Goal: Find specific page/section: Find specific page/section

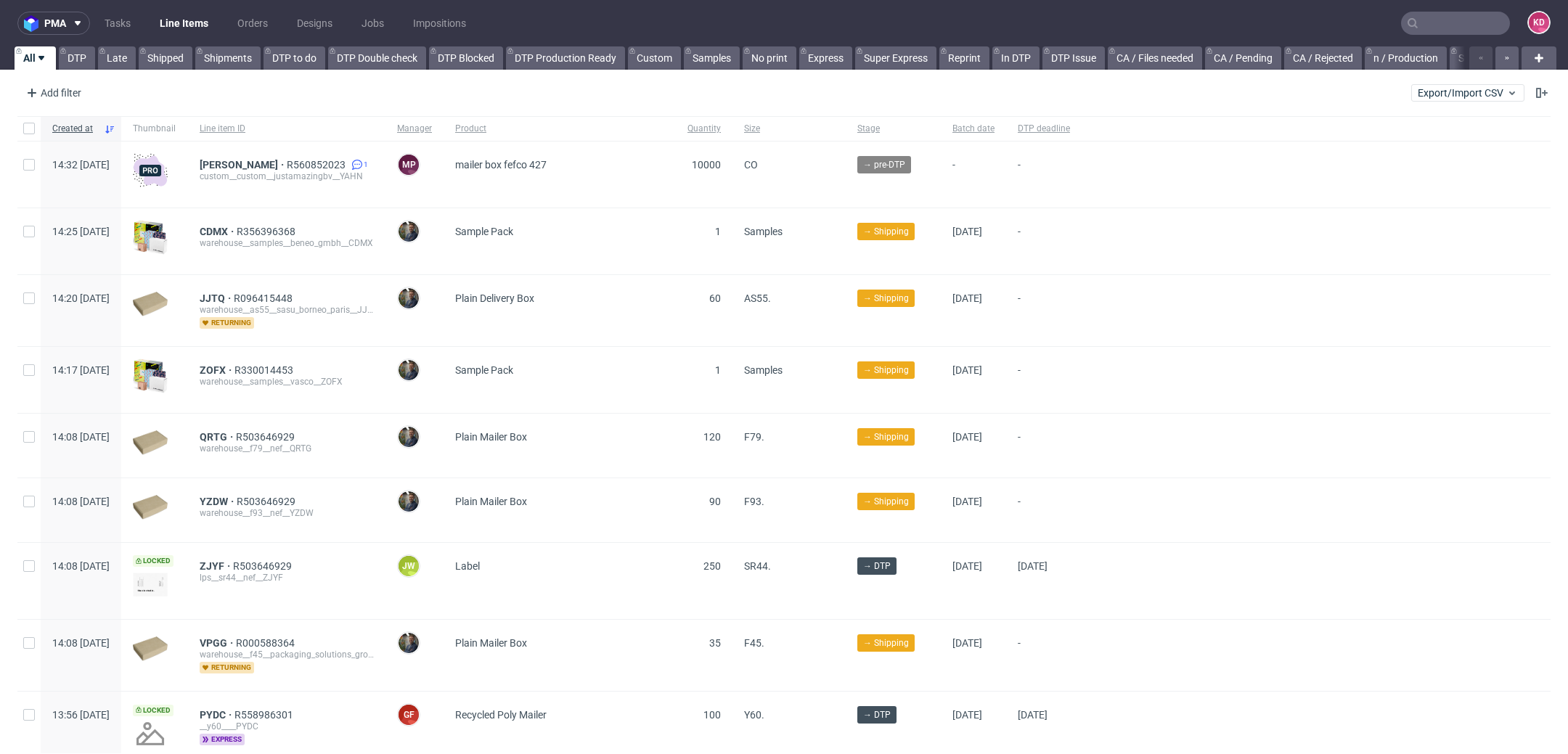
click at [1448, 24] on input "text" at bounding box center [1456, 23] width 109 height 23
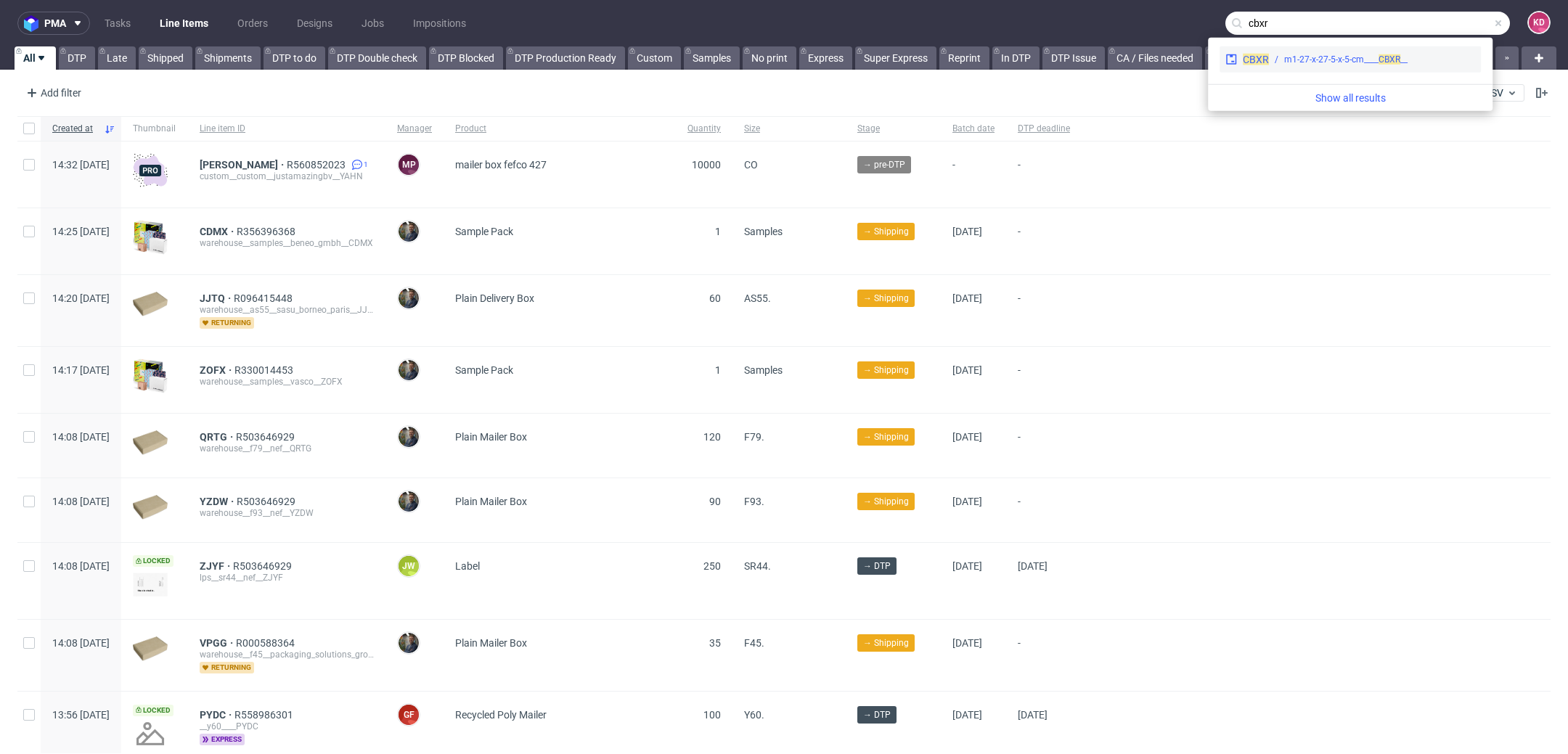
type input "cbxr"
click at [1398, 57] on span "CBXR" at bounding box center [1390, 59] width 21 height 10
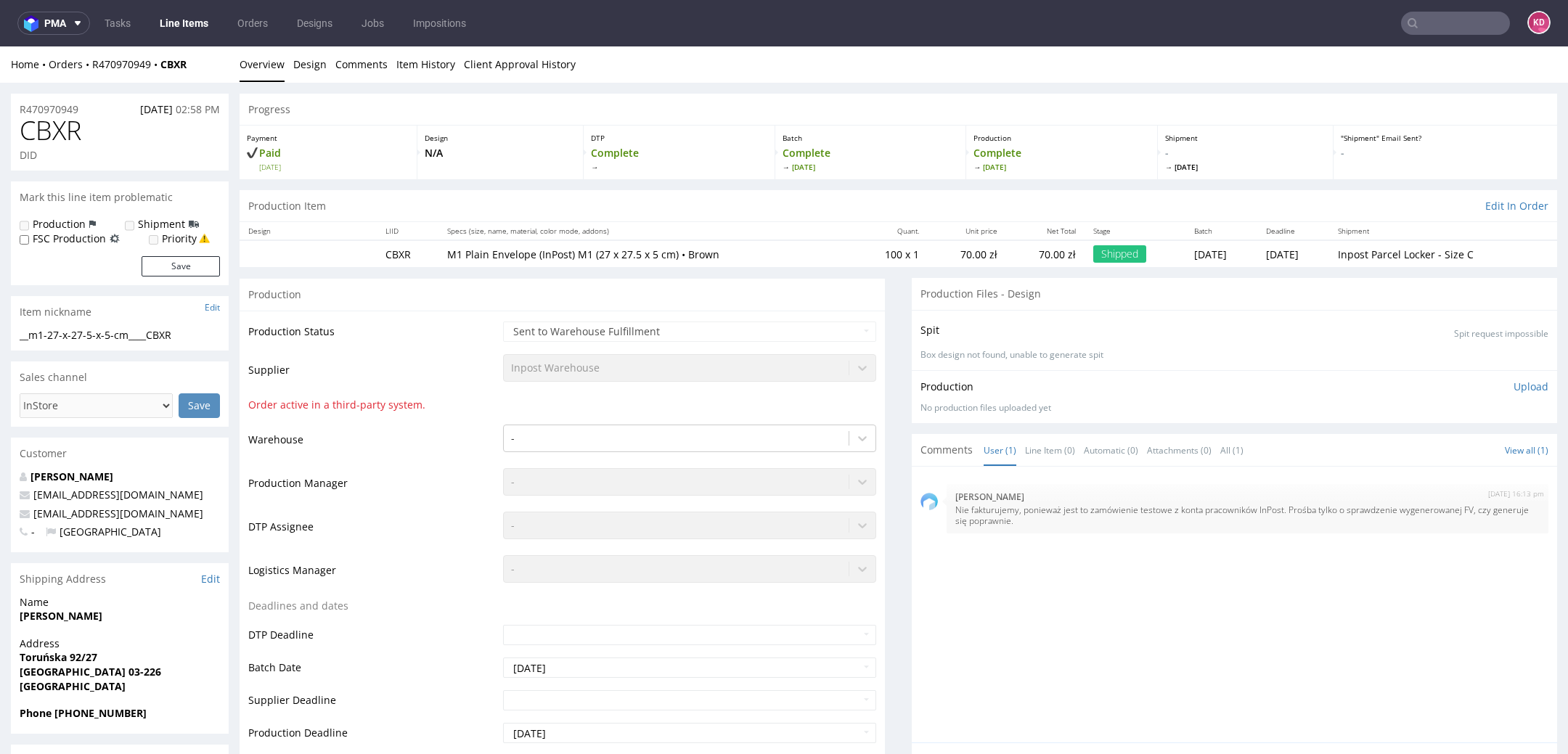
click at [1410, 31] on input "text" at bounding box center [1456, 23] width 109 height 23
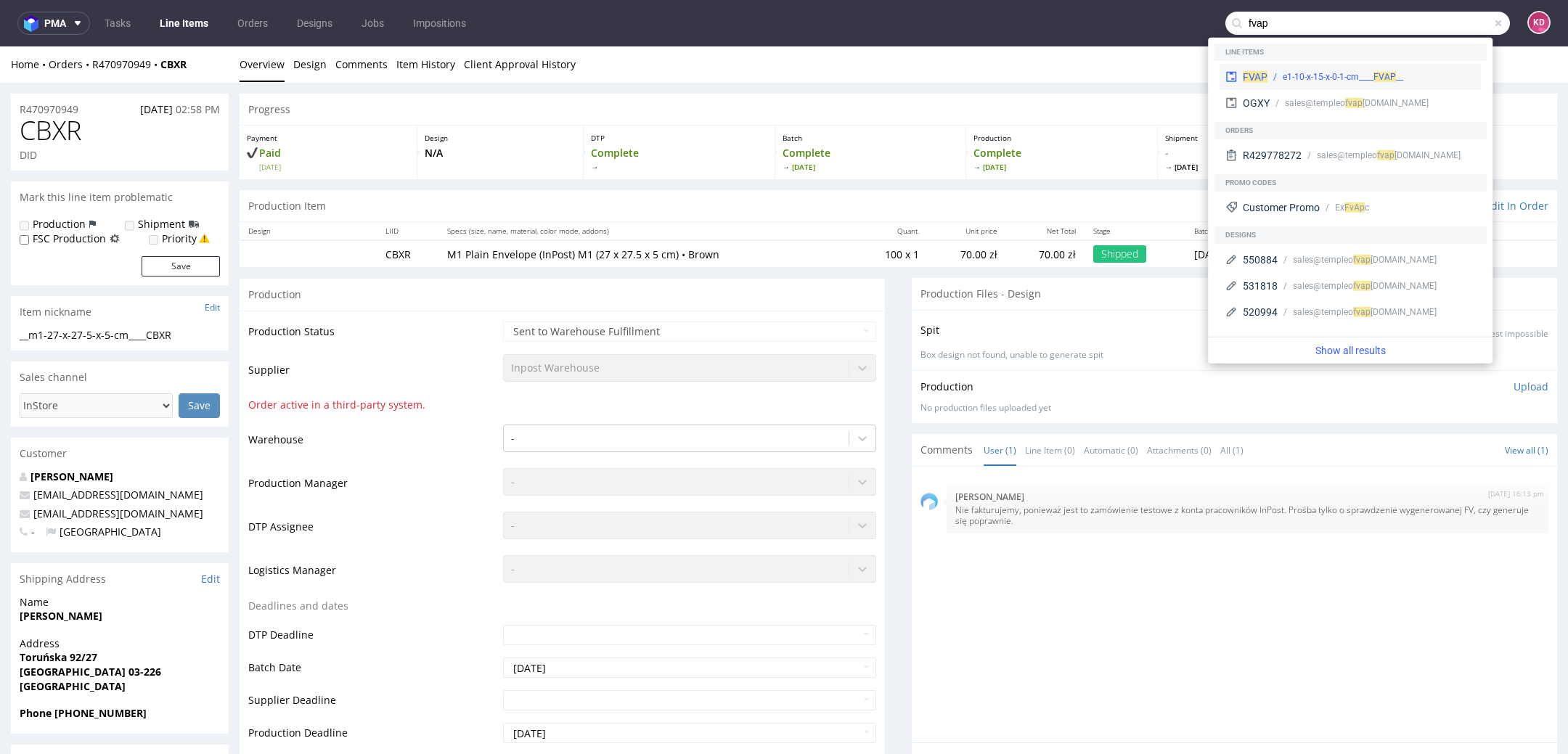
type input "fvap"
click at [1383, 84] on div "FVAP __e1-10-x-15-x-0-1-cm____ FVAP" at bounding box center [1351, 77] width 261 height 26
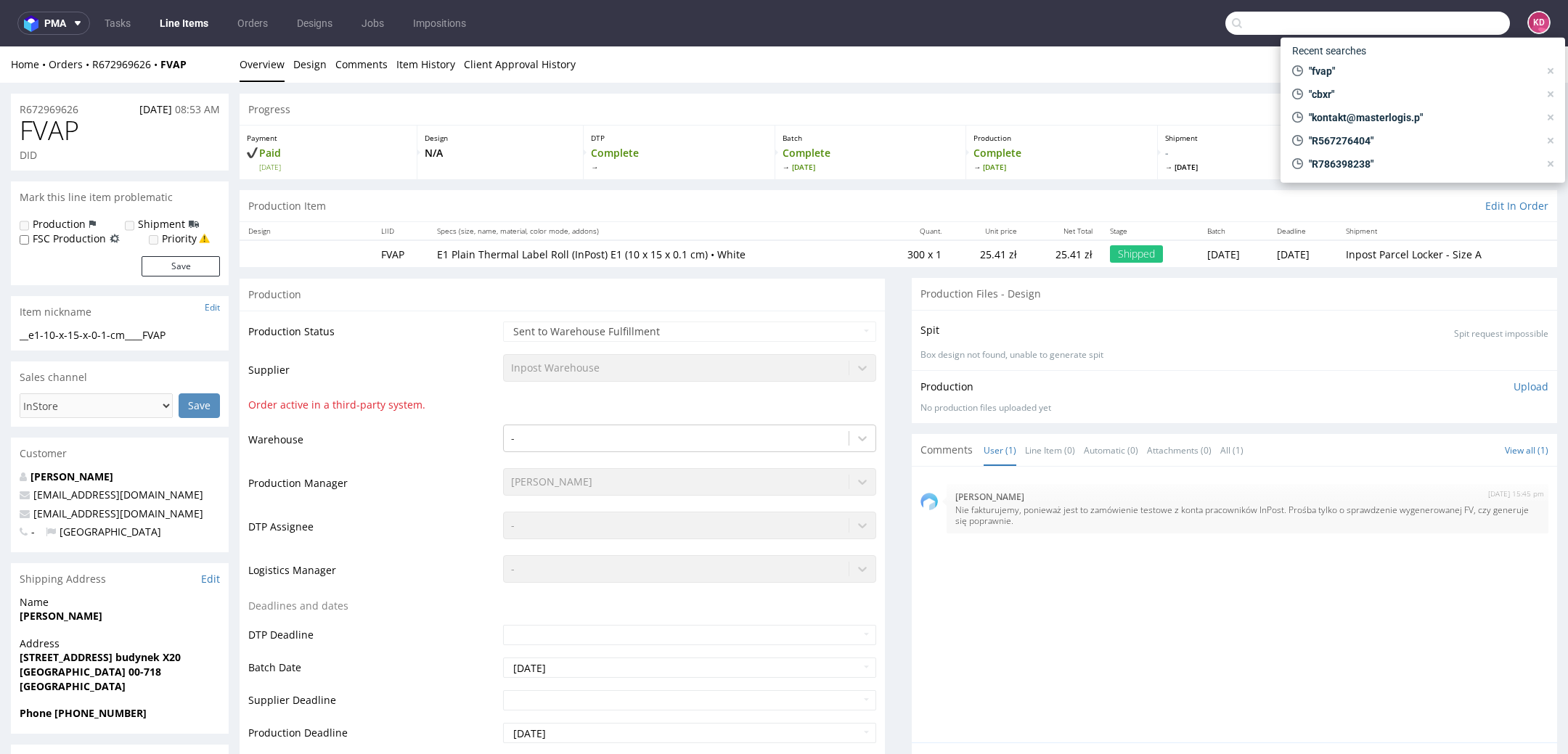
click at [1429, 22] on input "text" at bounding box center [1368, 23] width 285 height 23
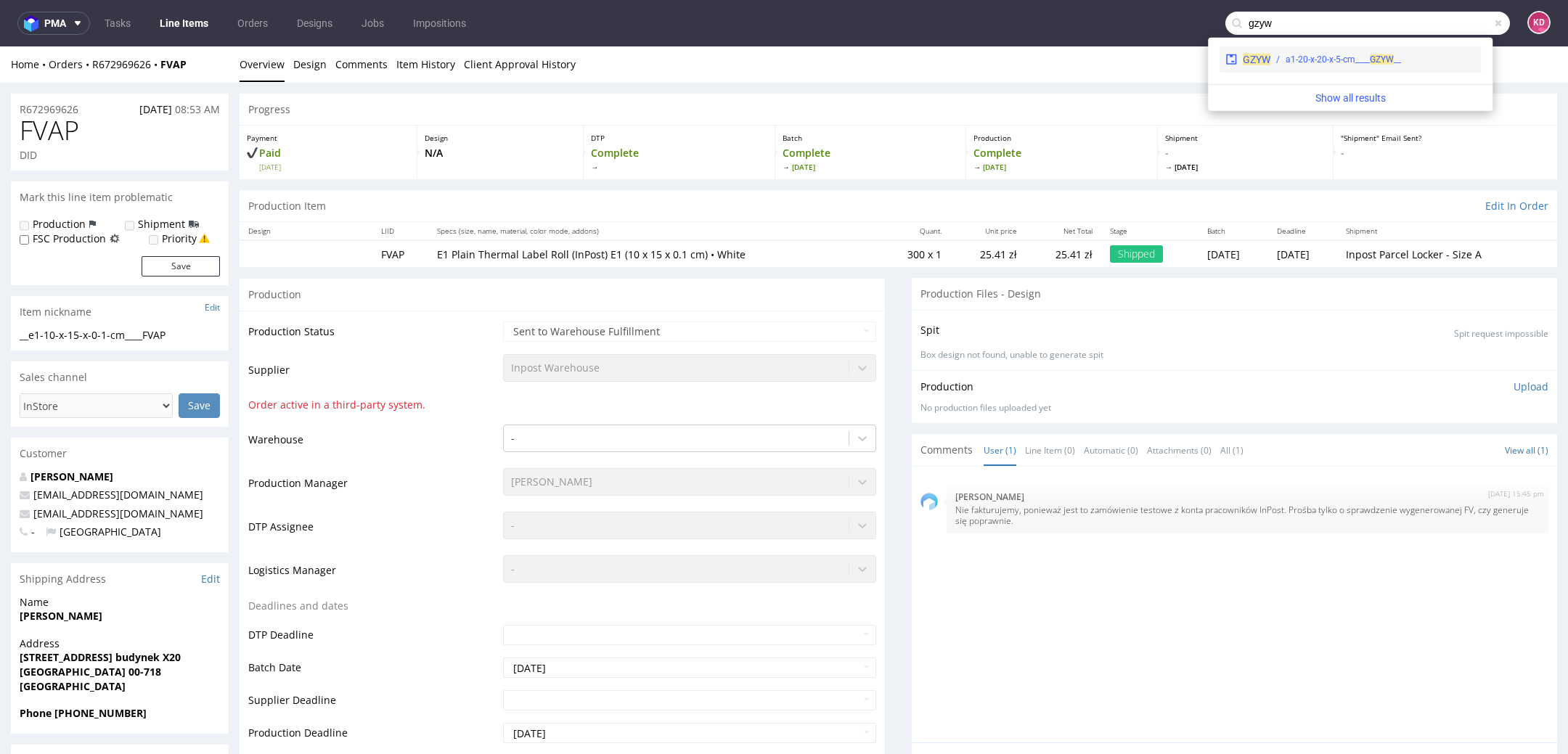
type input "gzyw"
click at [1442, 67] on div "GZYW __a1-20-x-20-x-5-cm____ GZYW" at bounding box center [1351, 59] width 261 height 26
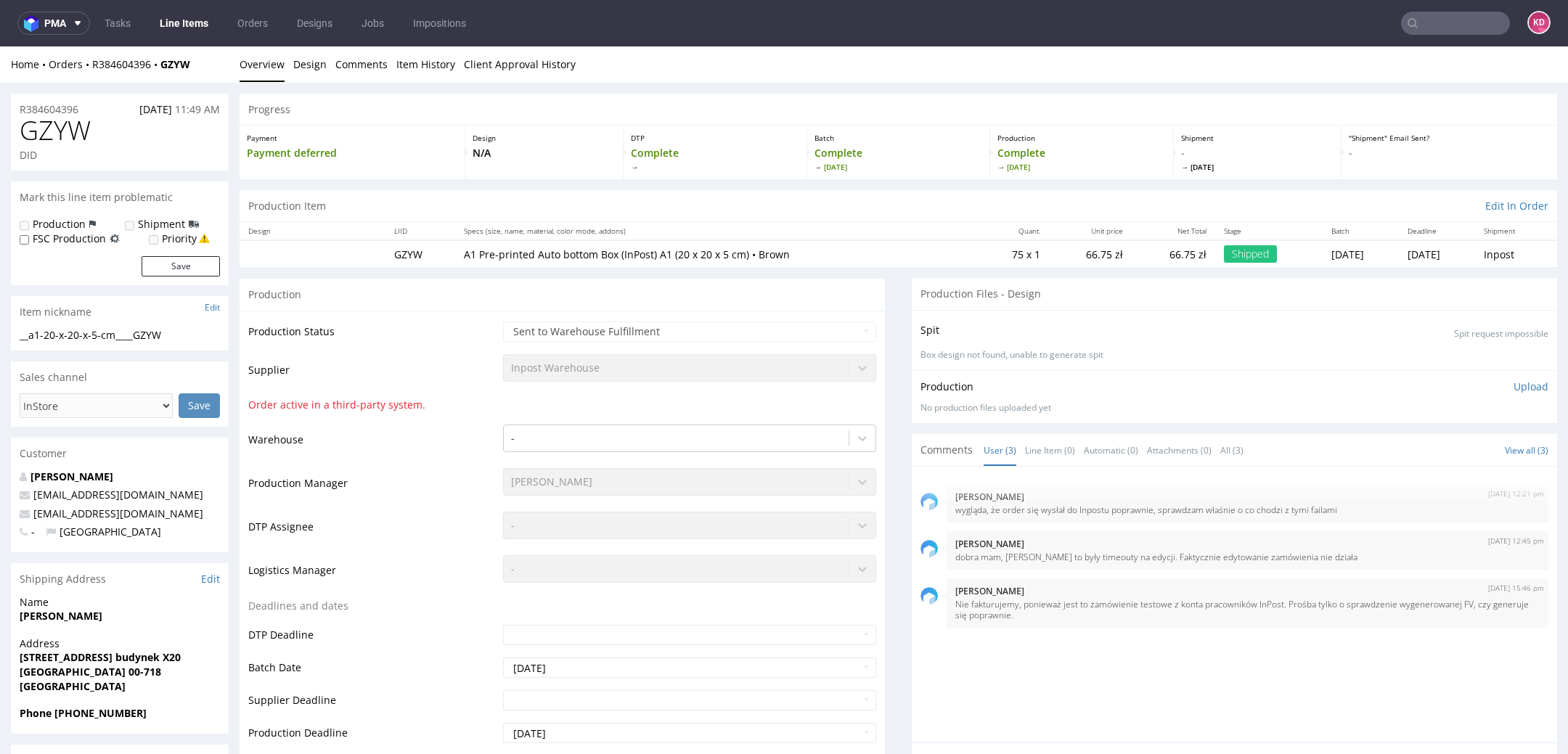
click at [1420, 28] on input "text" at bounding box center [1456, 23] width 109 height 23
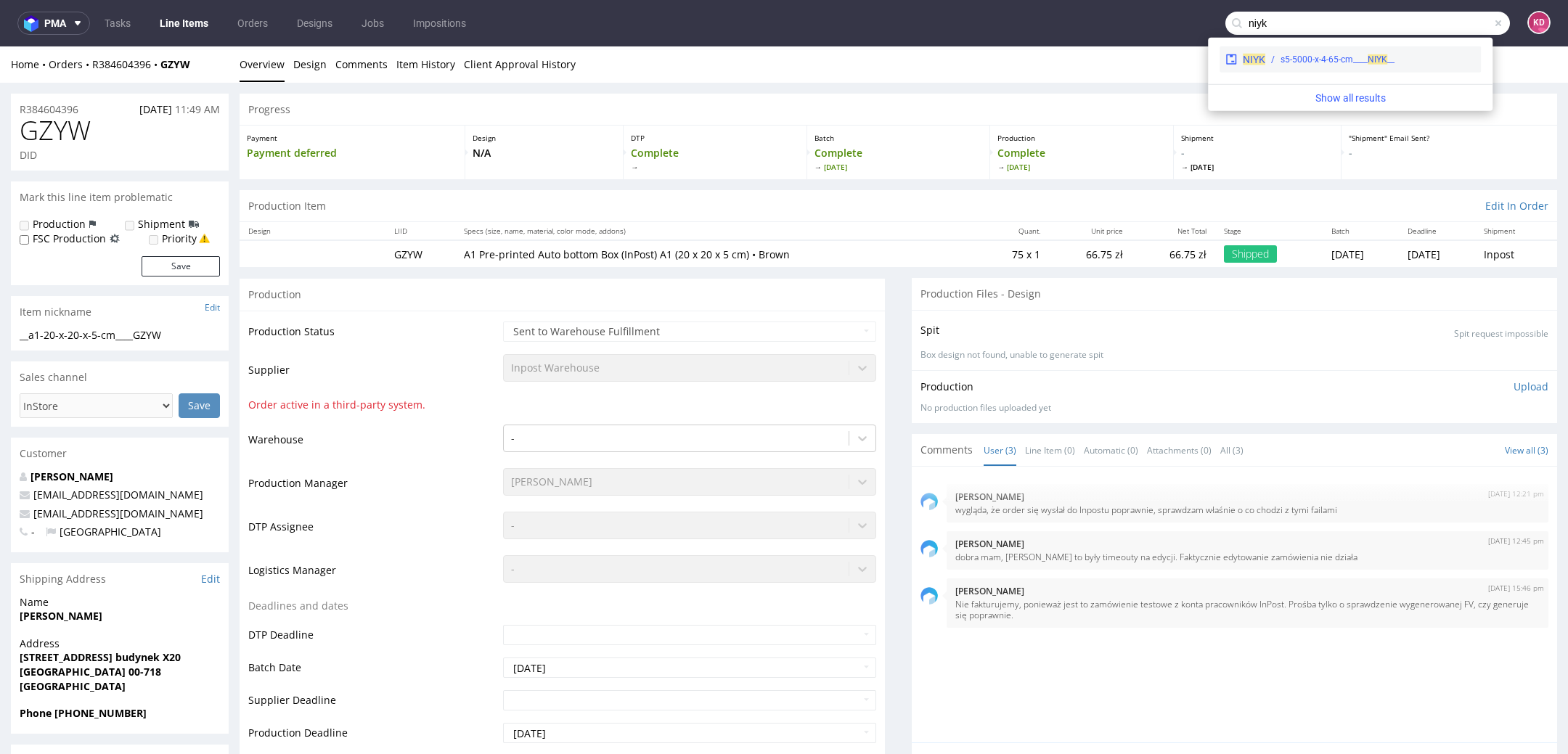
type input "niyk"
click at [1404, 61] on div "__s5-5000-x-4-65-cm____ NIYK" at bounding box center [1370, 58] width 210 height 13
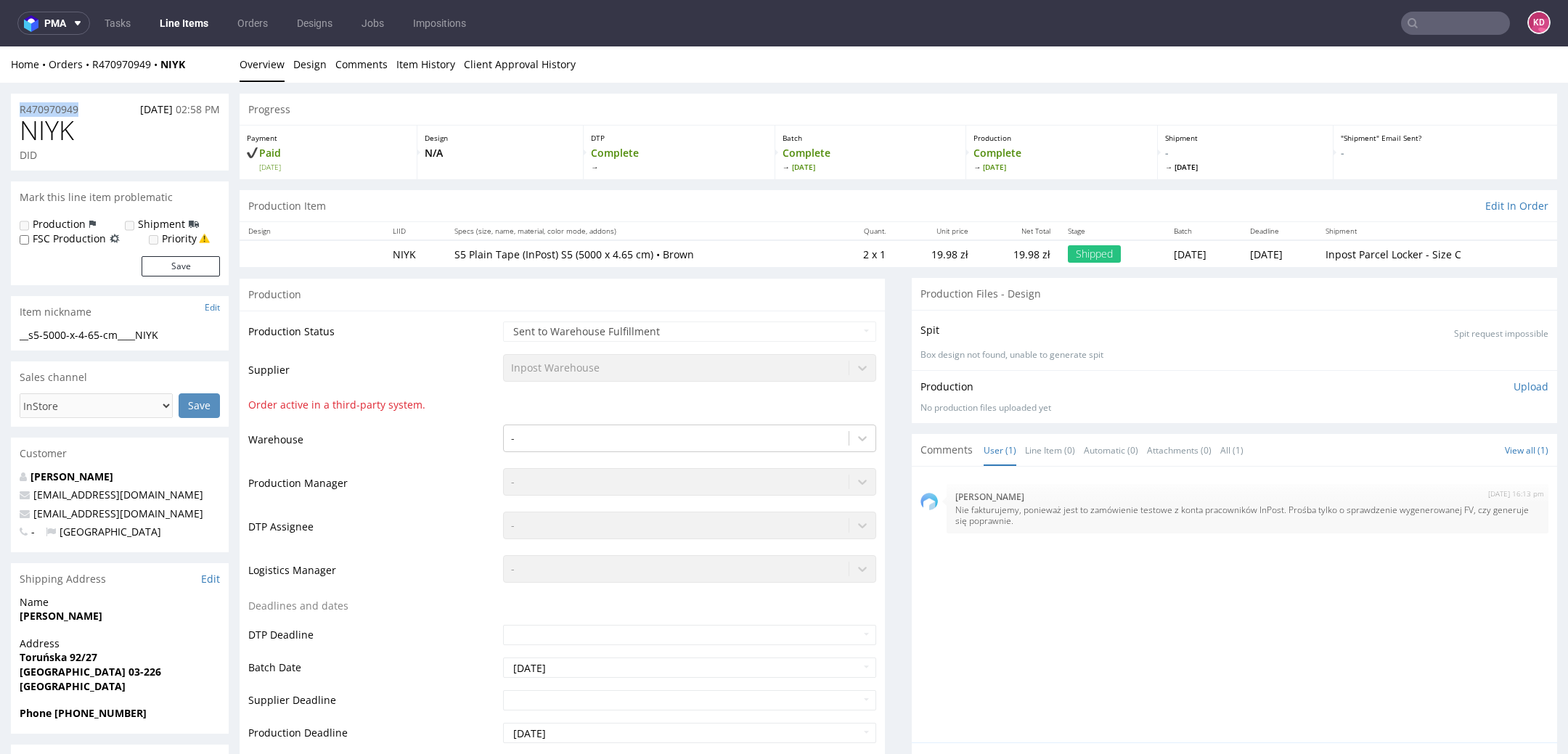
drag, startPoint x: 96, startPoint y: 105, endPoint x: 6, endPoint y: 105, distance: 90.0
copy p "R470970949"
click at [1415, 17] on input "text" at bounding box center [1456, 23] width 109 height 23
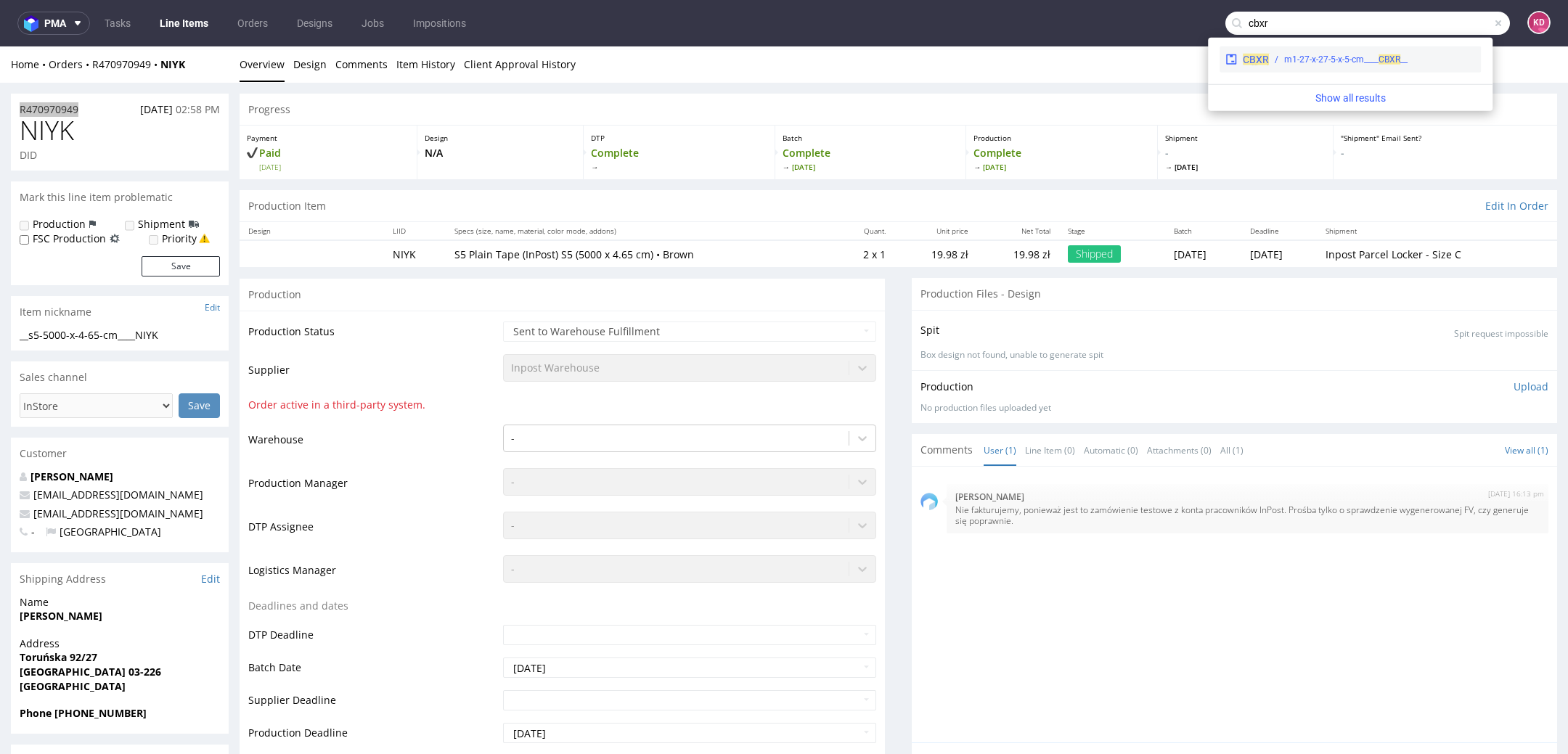
type input "cbxr"
click at [1340, 72] on div "CBXR __m1-27-x-27-5-x-5-cm____ CBXR" at bounding box center [1351, 59] width 261 height 26
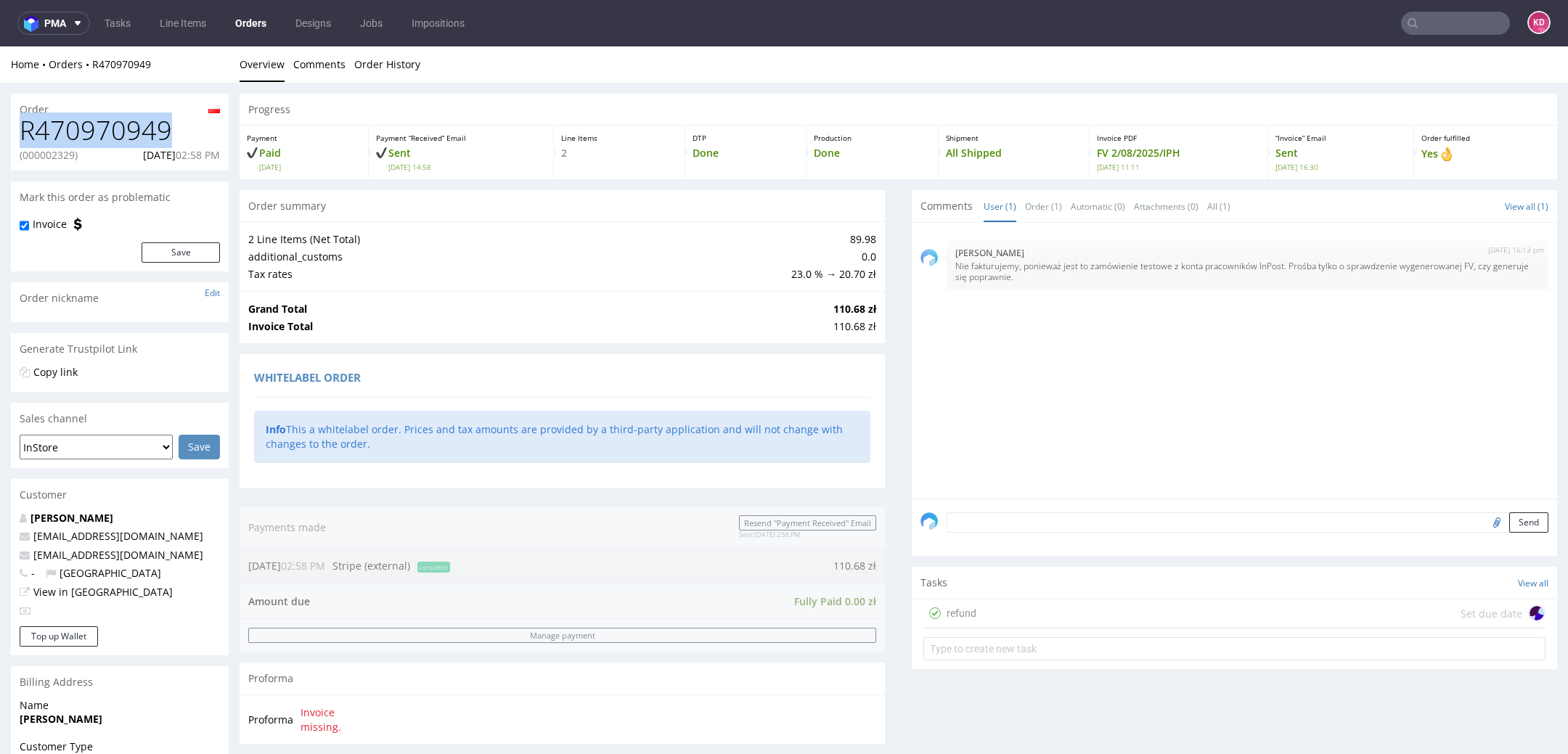
drag, startPoint x: 184, startPoint y: 128, endPoint x: 3, endPoint y: 130, distance: 181.0
click at [3, 130] on div "Order R470970949 (000002329) [DATE] 02:58 PM Mark this order as problematic Inv…" at bounding box center [784, 717] width 1568 height 1268
copy h1 "R470970949"
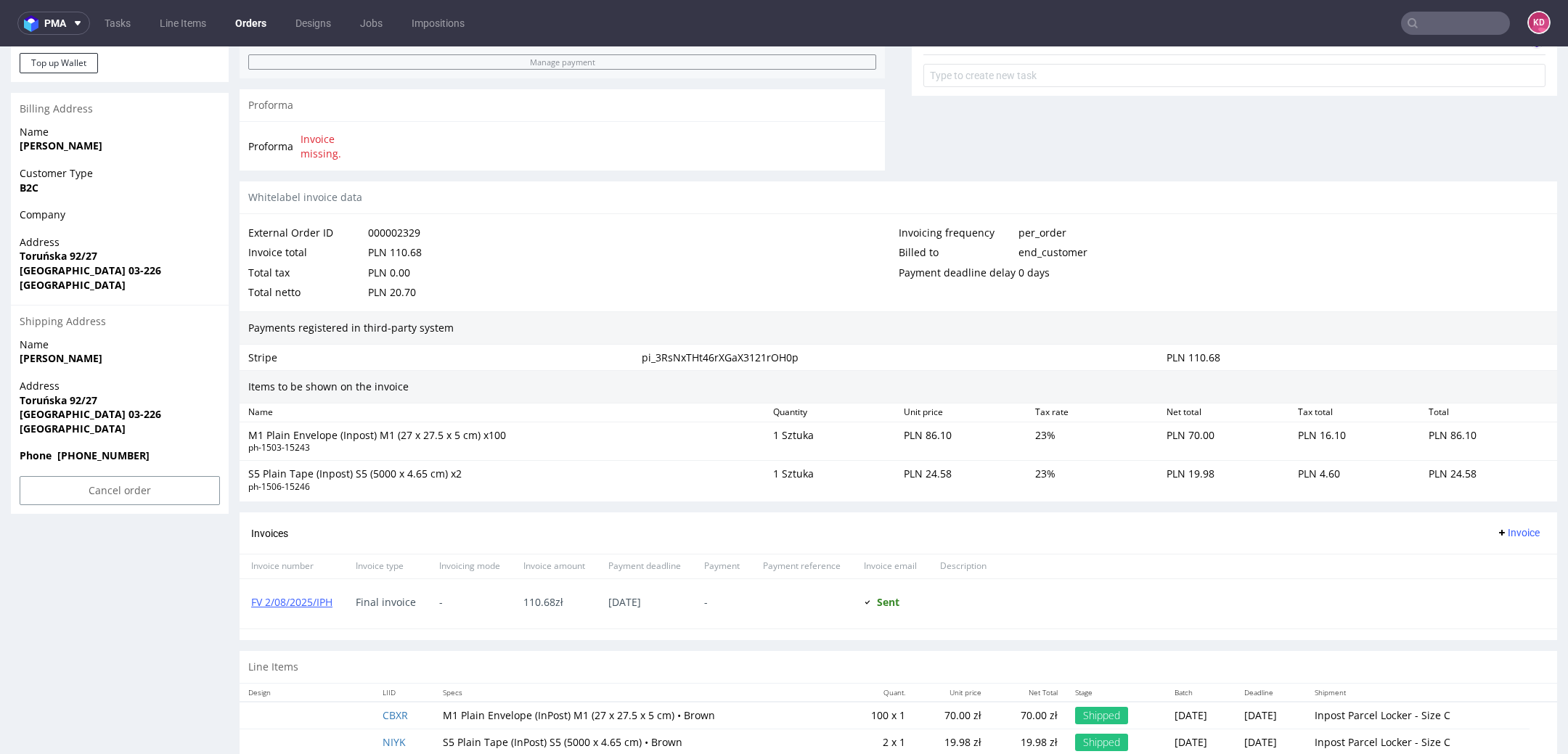
scroll to position [599, 0]
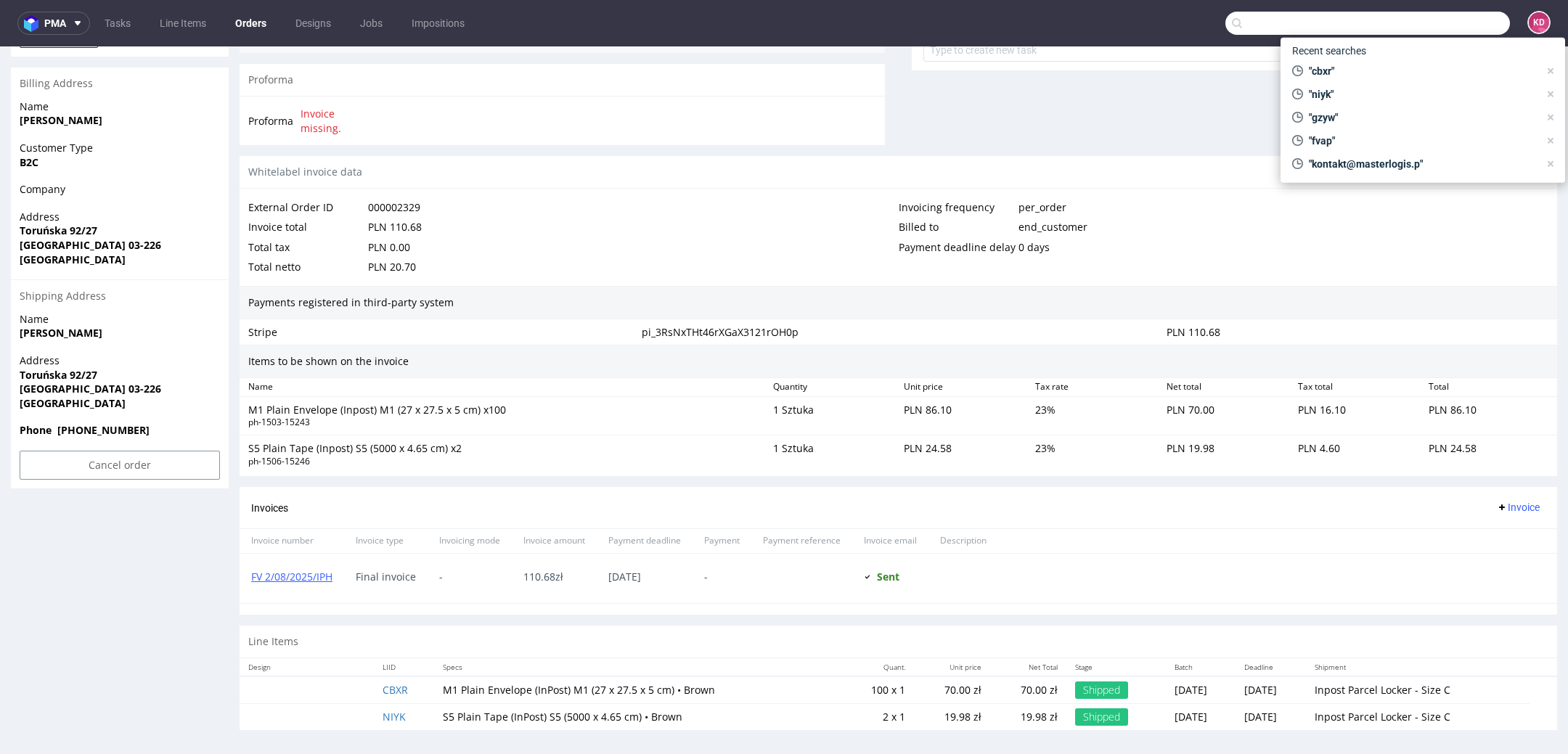
click at [1444, 27] on input "text" at bounding box center [1368, 23] width 285 height 23
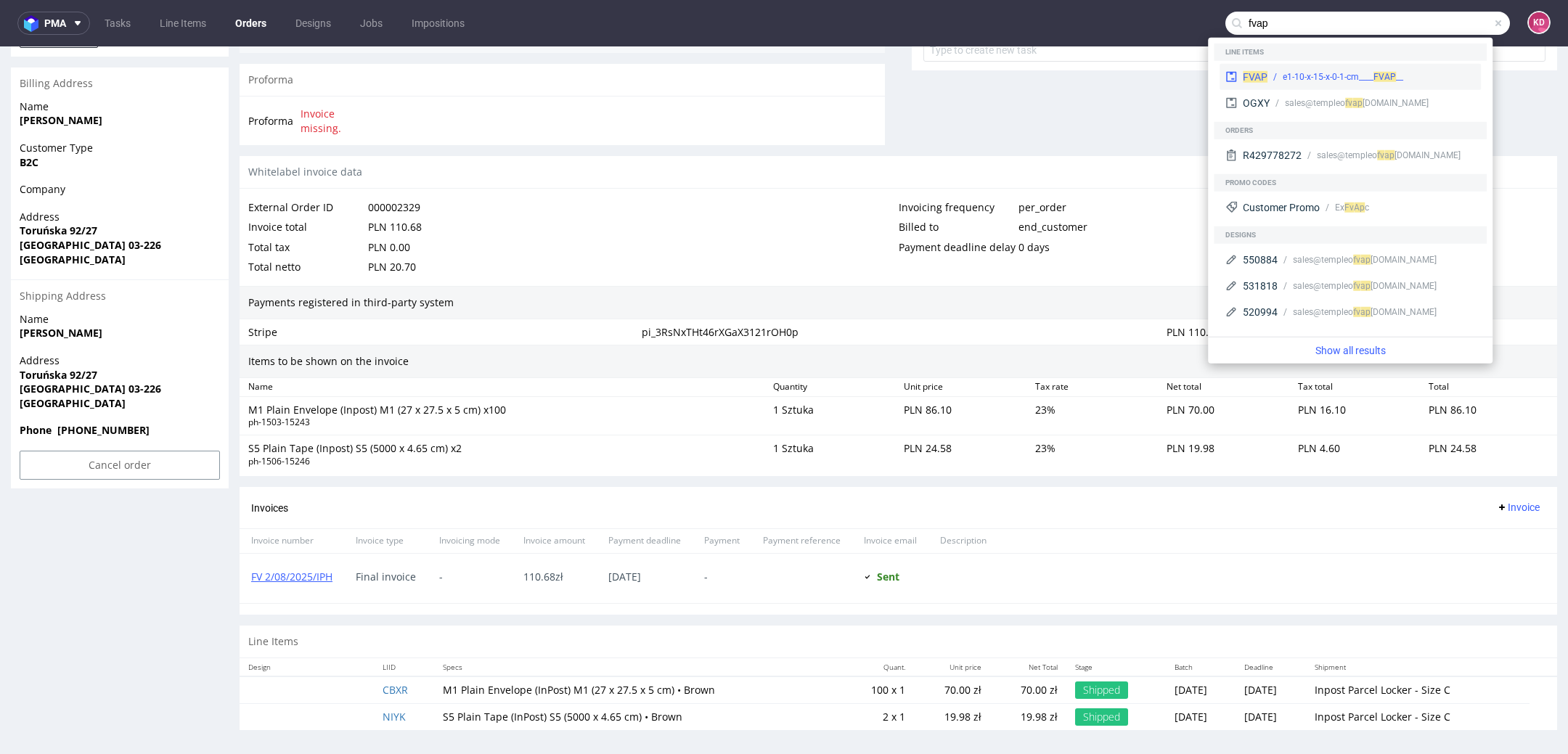
type input "fvap"
click at [1385, 73] on span "FVAP" at bounding box center [1385, 77] width 22 height 10
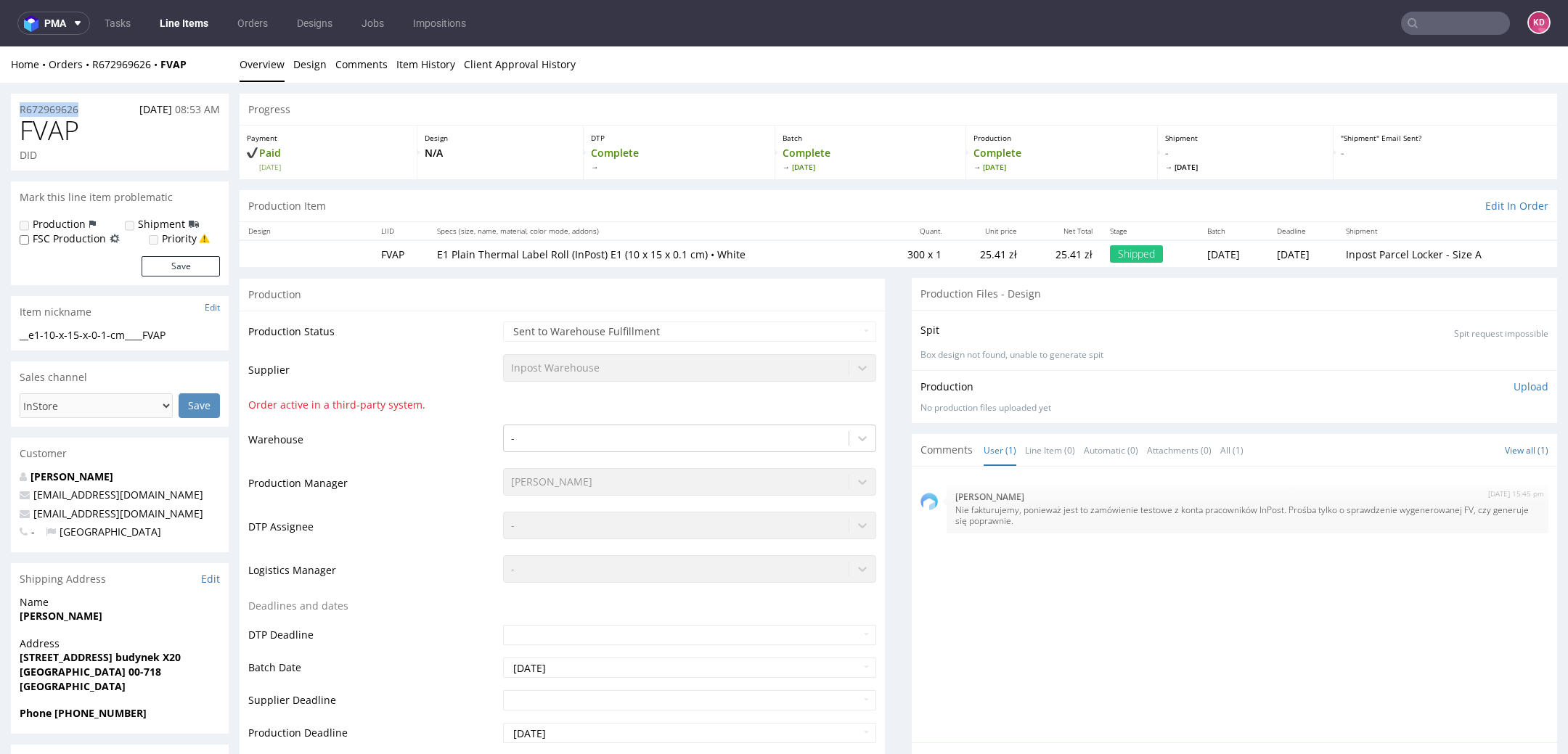
drag, startPoint x: 95, startPoint y: 111, endPoint x: 12, endPoint y: 111, distance: 83.0
click at [12, 111] on div "R672969626 [DATE] 08:53 AM" at bounding box center [120, 105] width 218 height 23
copy p "R672969626"
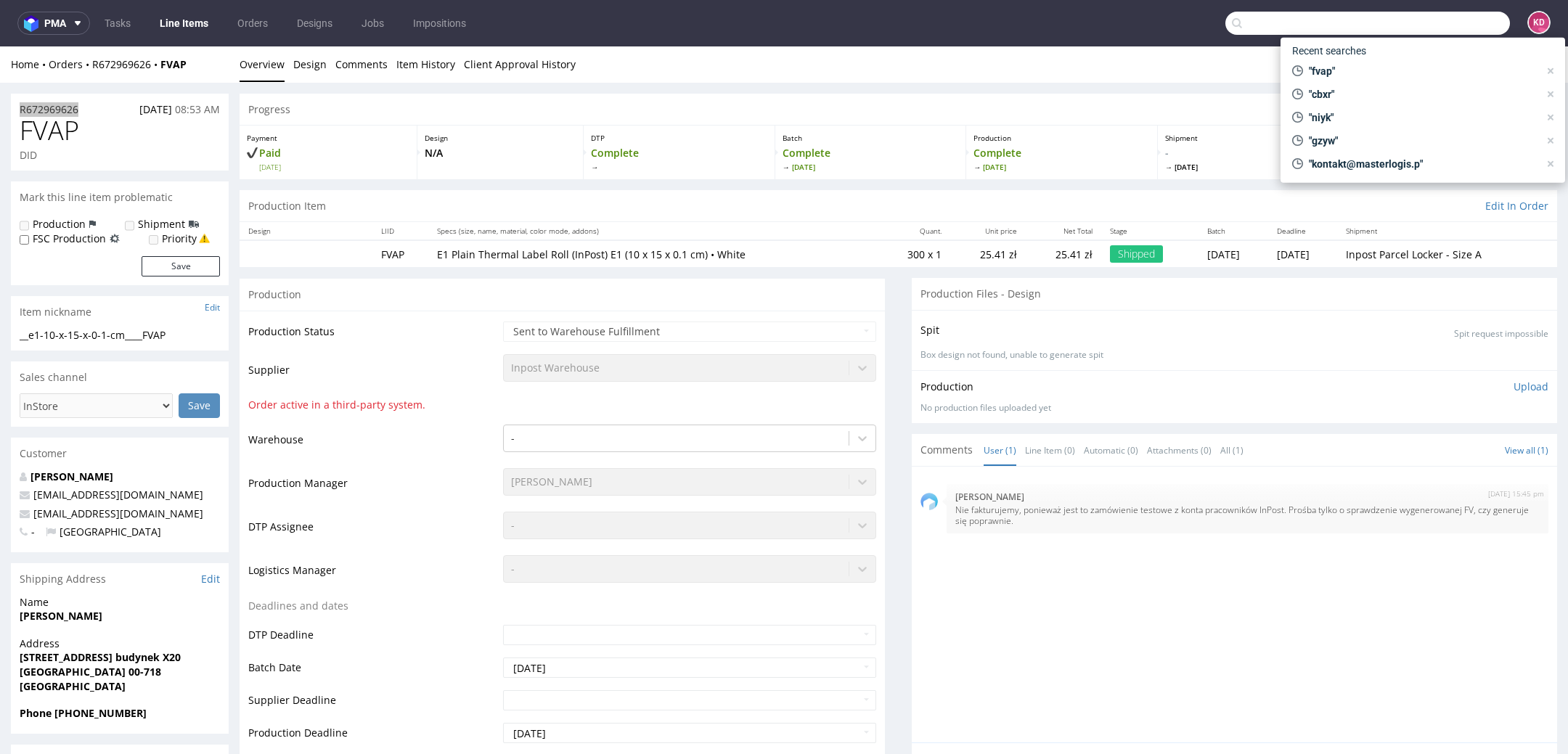
click at [1419, 19] on input "text" at bounding box center [1368, 23] width 285 height 23
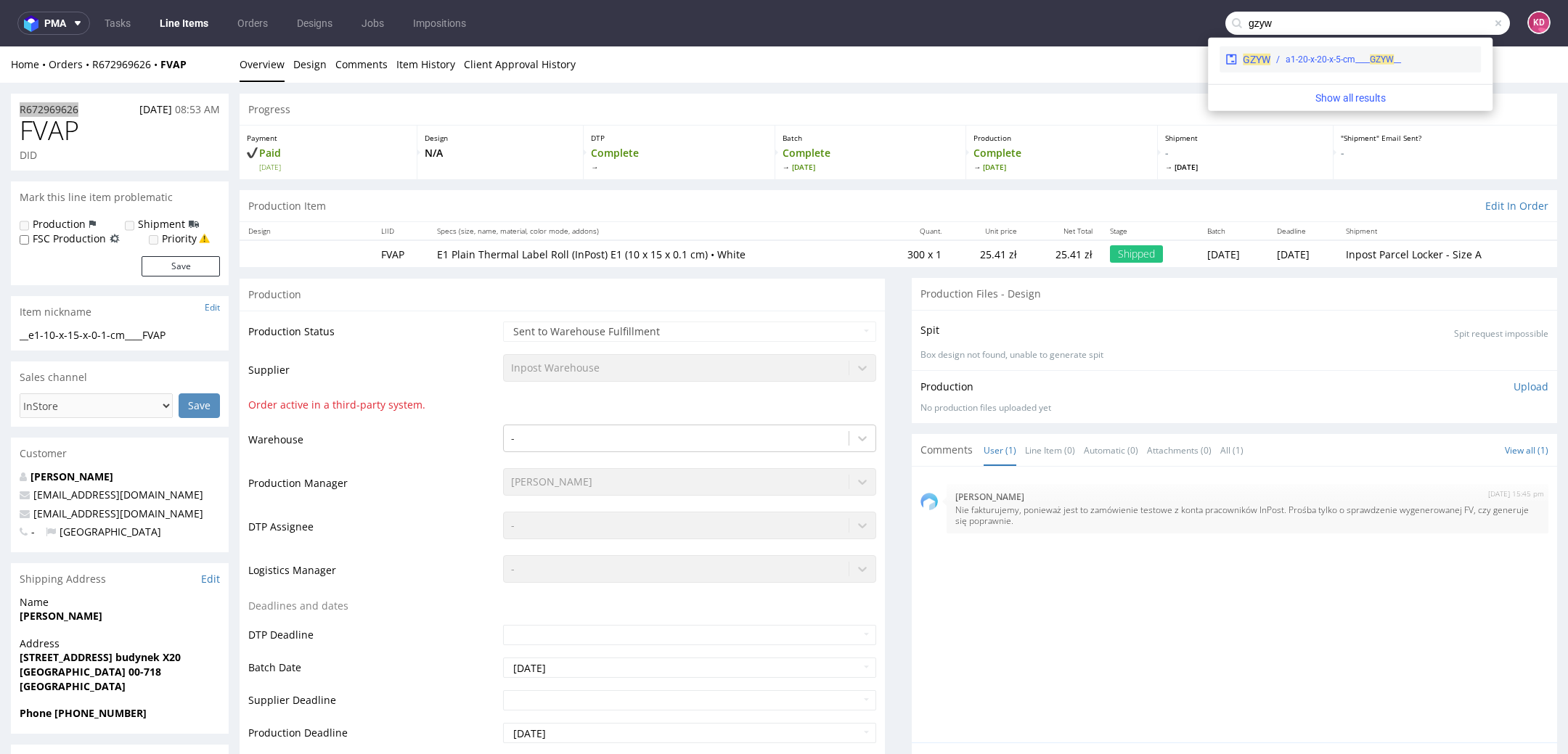
type input "gzyw"
click at [1406, 52] on div "GZYW __a1-20-x-20-x-5-cm____ GZYW" at bounding box center [1351, 59] width 261 height 26
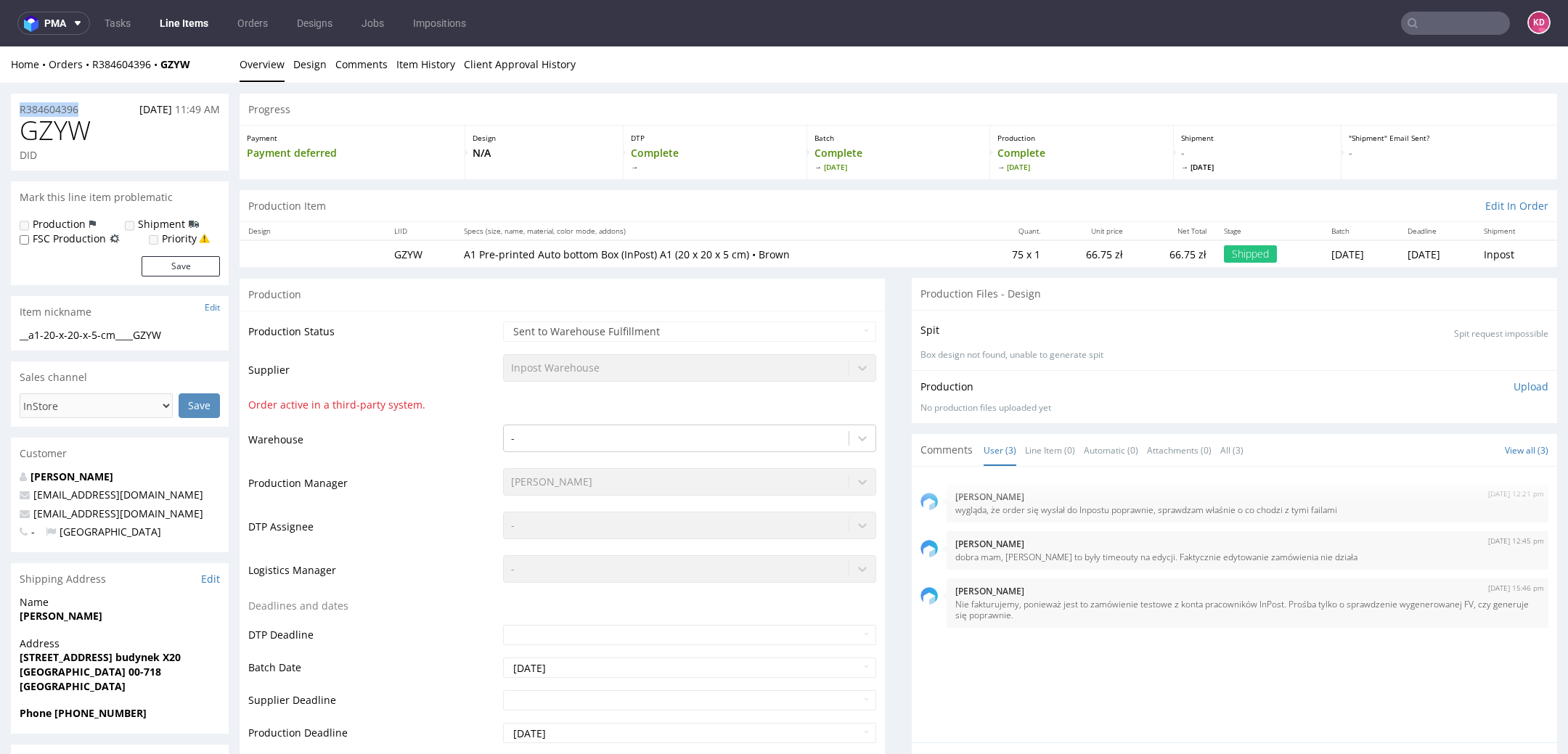
drag, startPoint x: 93, startPoint y: 113, endPoint x: 13, endPoint y: 109, distance: 80.1
click at [13, 109] on div "R384604396 [DATE] 11:49 AM" at bounding box center [120, 105] width 218 height 23
copy p "R384604396"
click at [1429, 20] on input "text" at bounding box center [1456, 23] width 109 height 23
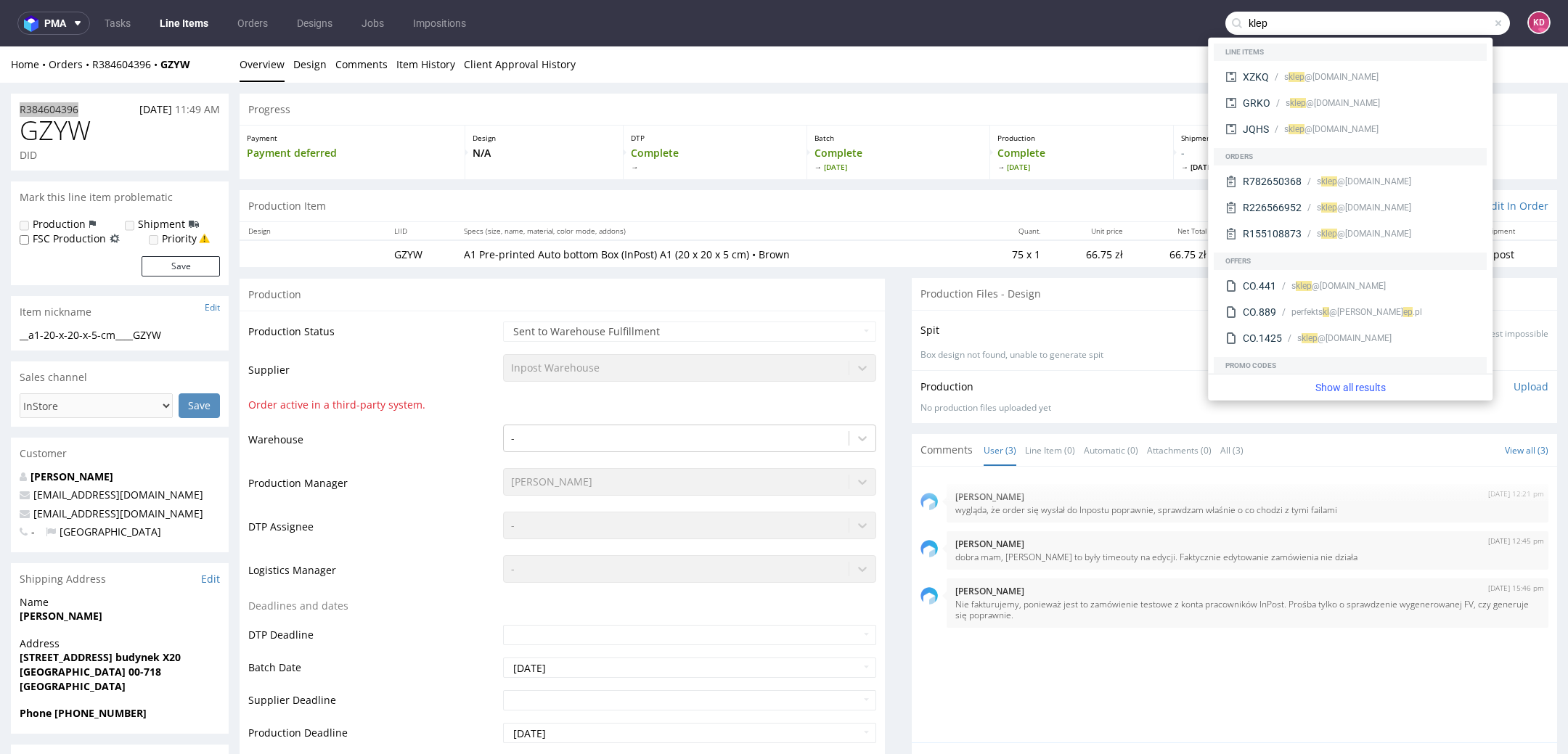
type input "klep"
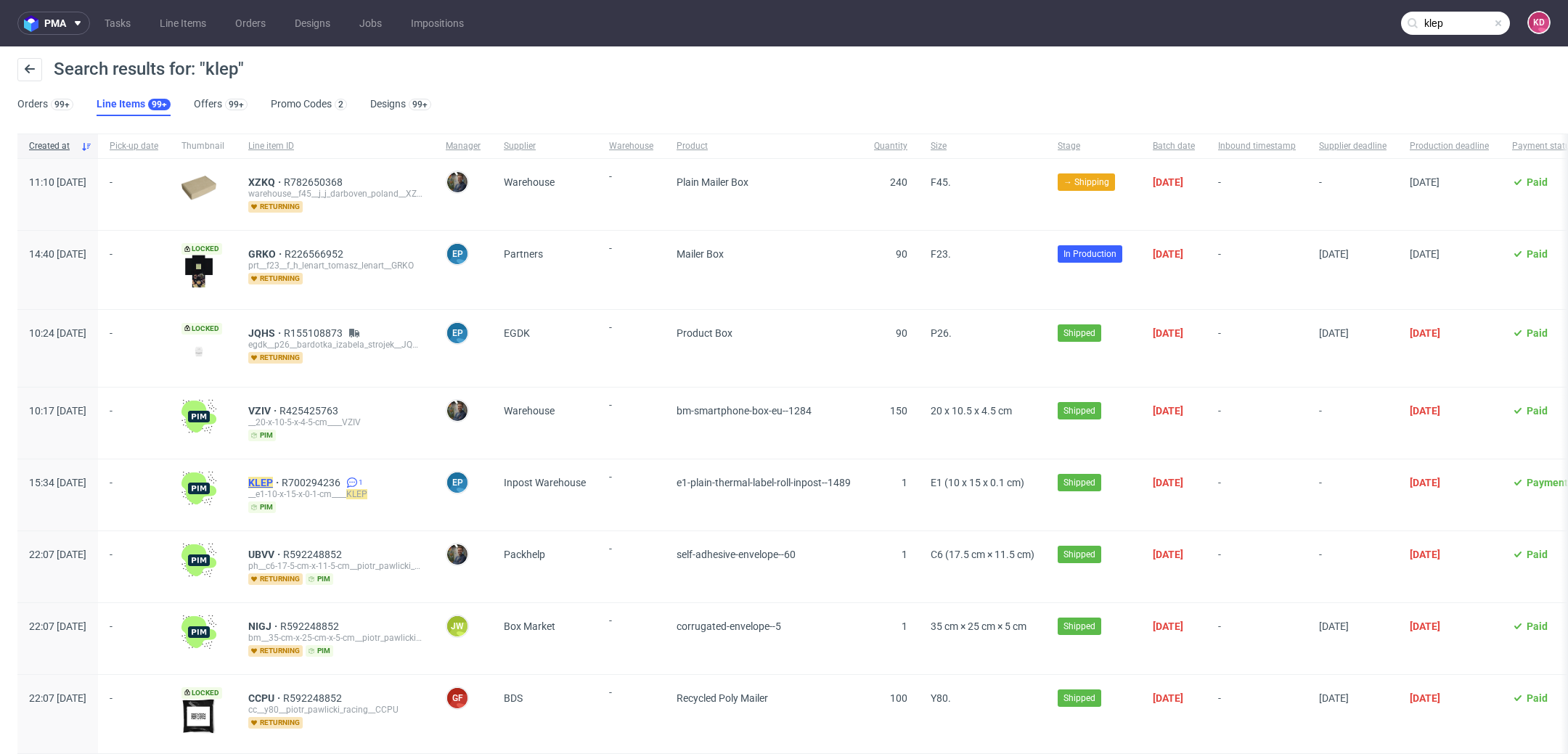
click at [273, 477] on mark "KLEP" at bounding box center [260, 483] width 24 height 12
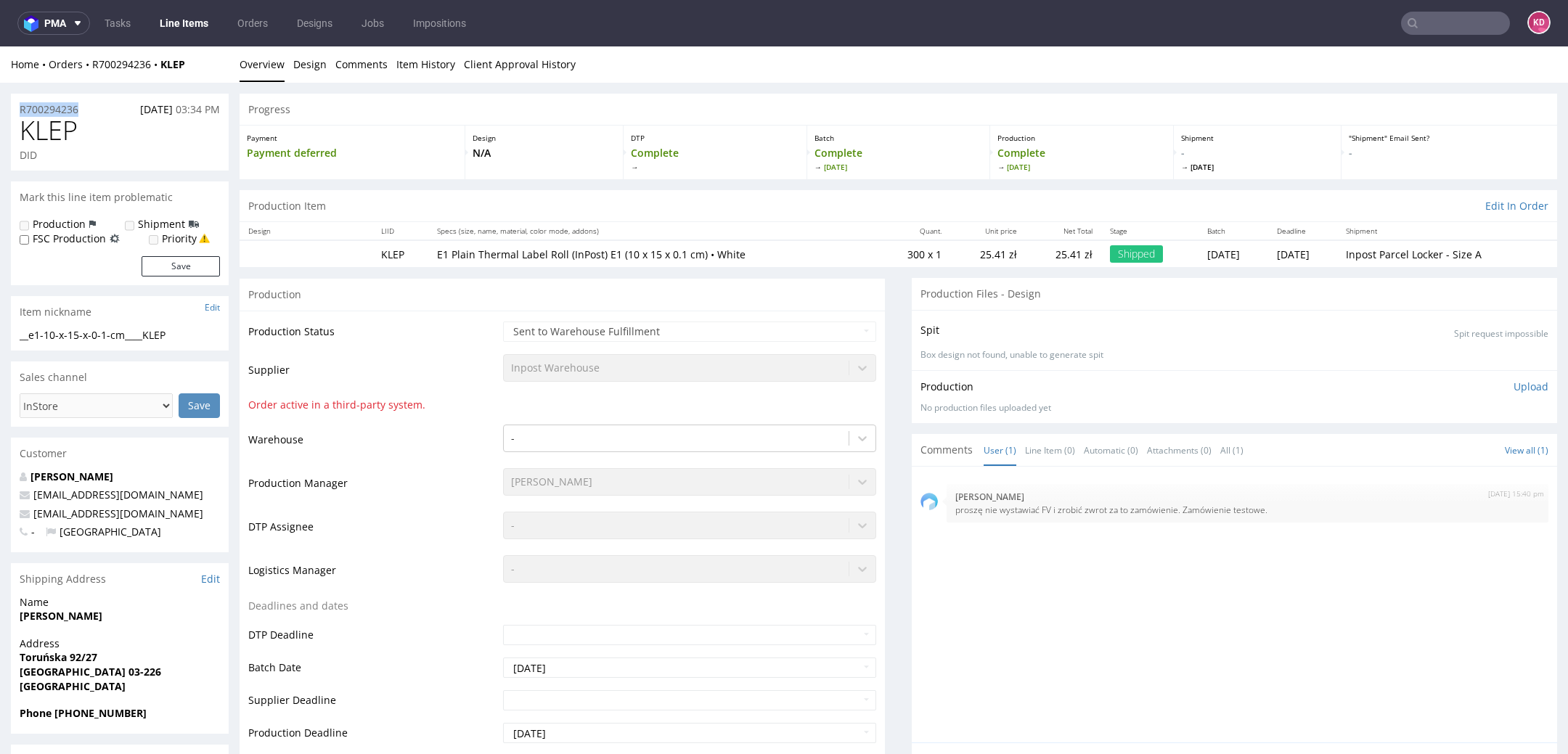
drag, startPoint x: 94, startPoint y: 107, endPoint x: 10, endPoint y: 107, distance: 84.0
click at [11, 107] on div "R700294236 [DATE] 03:34 PM" at bounding box center [120, 105] width 218 height 23
copy p "R700294236"
click at [1420, 24] on input "text" at bounding box center [1456, 23] width 109 height 23
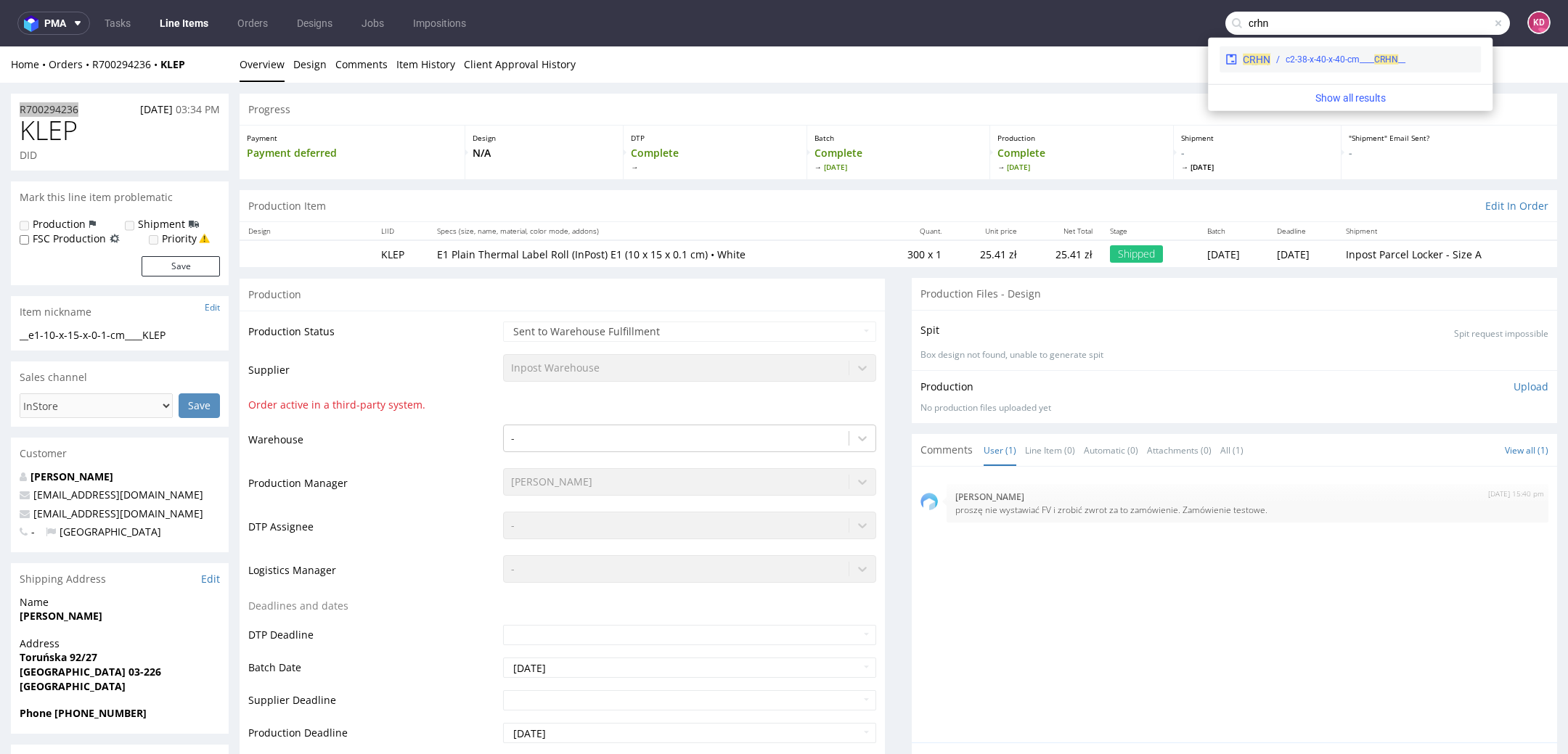
type input "crhn"
click at [1395, 64] on div "__c2-38-x-40-x-40-cm____ CRHN" at bounding box center [1346, 58] width 120 height 13
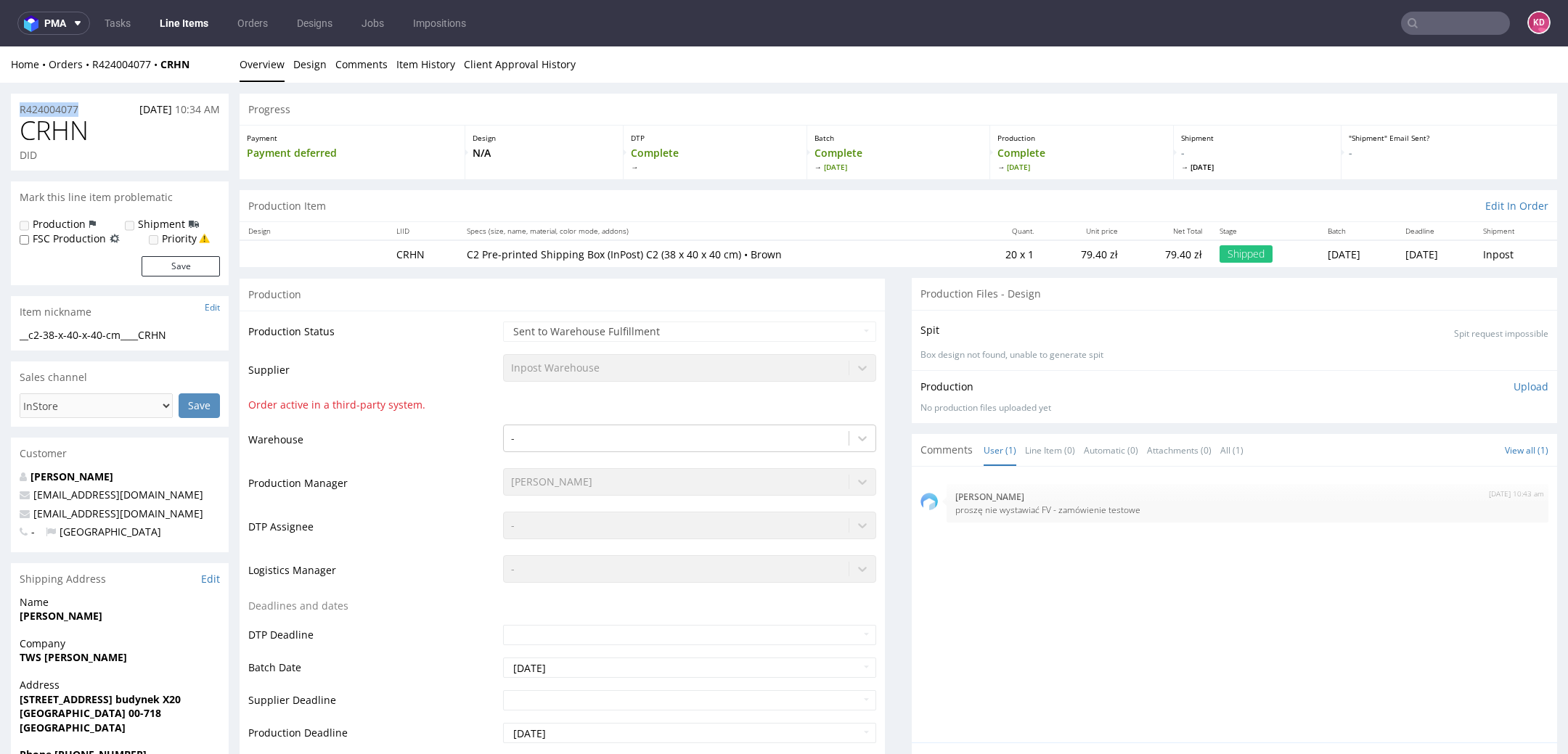
drag, startPoint x: 98, startPoint y: 112, endPoint x: 6, endPoint y: 111, distance: 92.0
copy p "R424004077"
click at [1419, 16] on input "text" at bounding box center [1456, 23] width 109 height 23
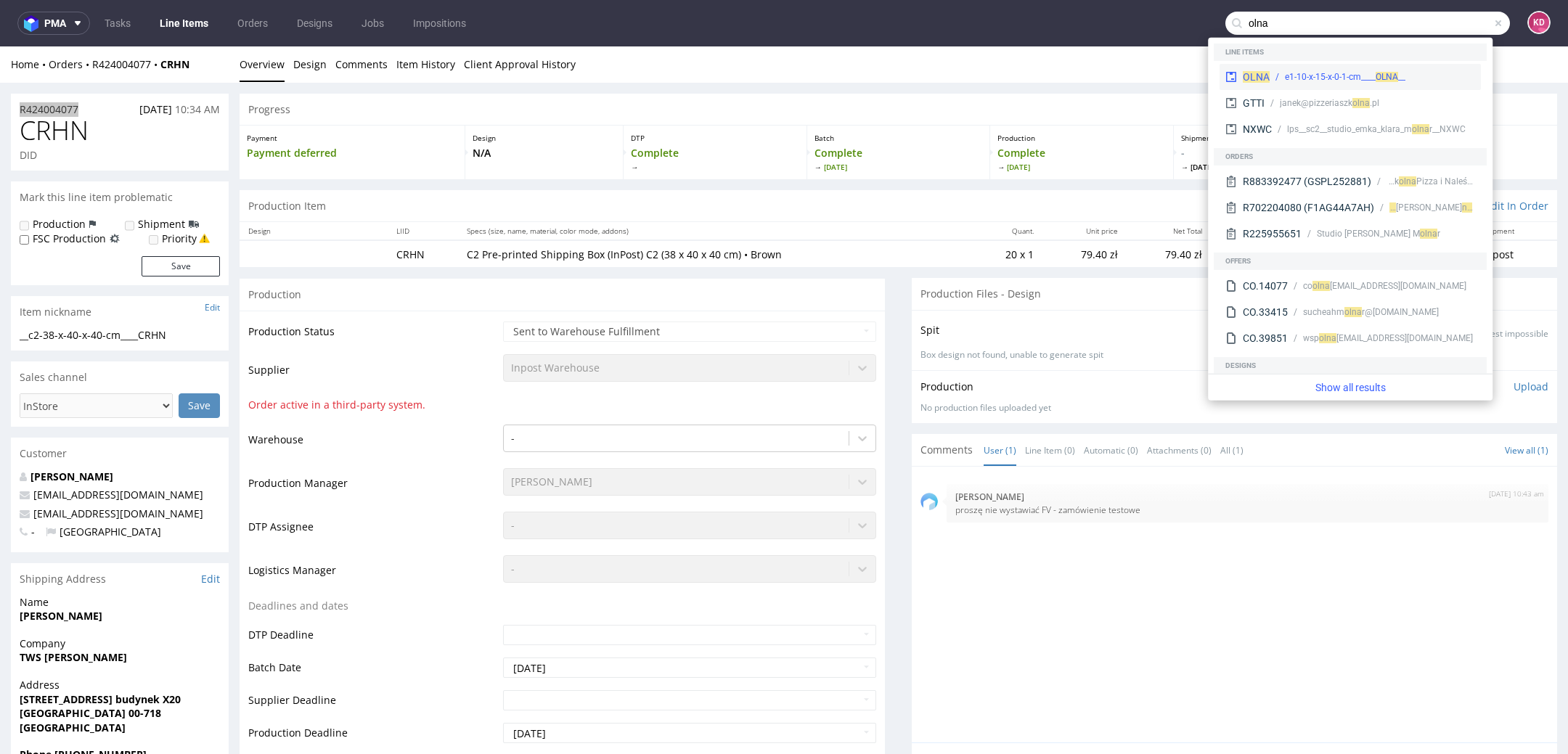
type input "olna"
click at [1396, 72] on span "OLNA" at bounding box center [1387, 77] width 22 height 10
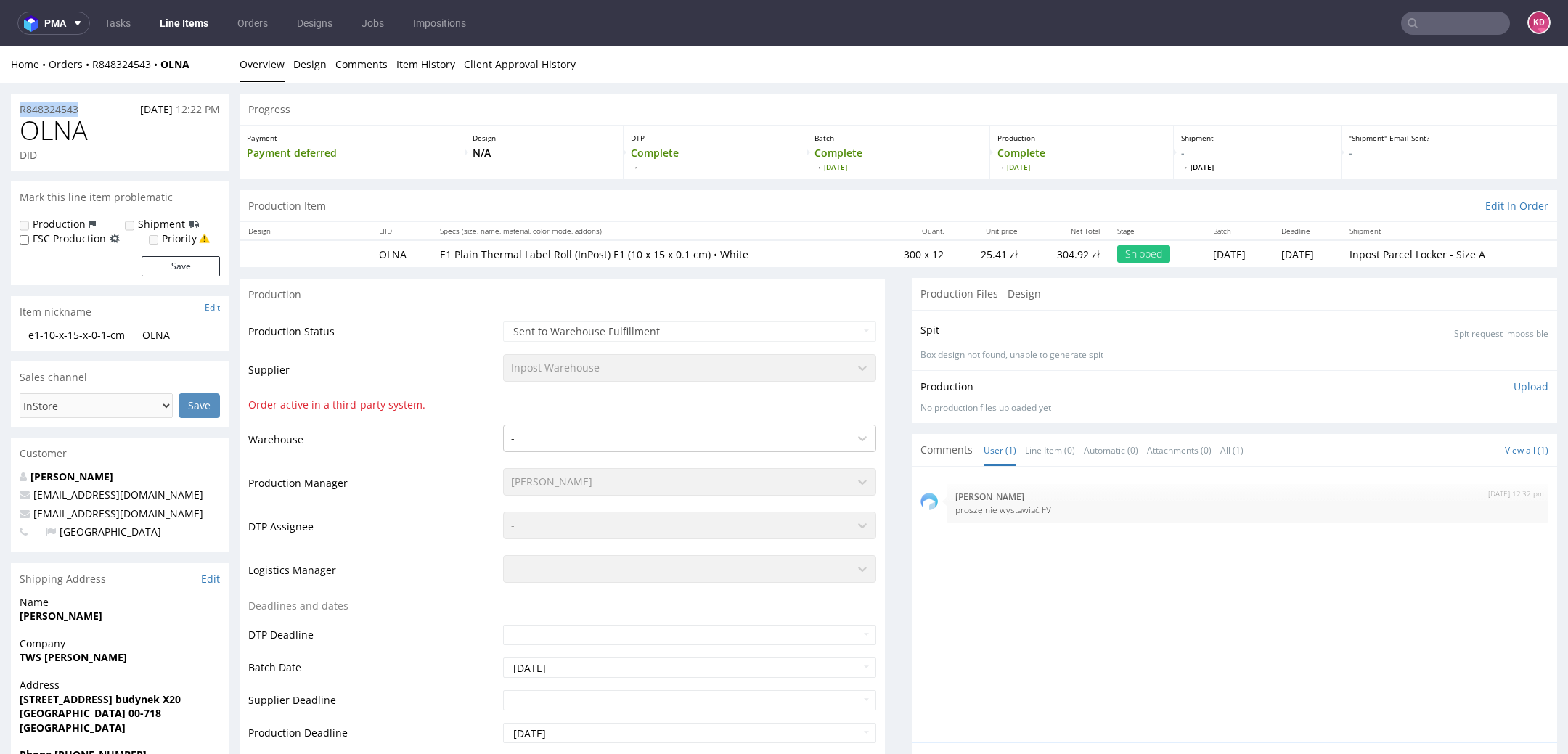
drag, startPoint x: 92, startPoint y: 115, endPoint x: 7, endPoint y: 114, distance: 85.0
copy p "R848324543"
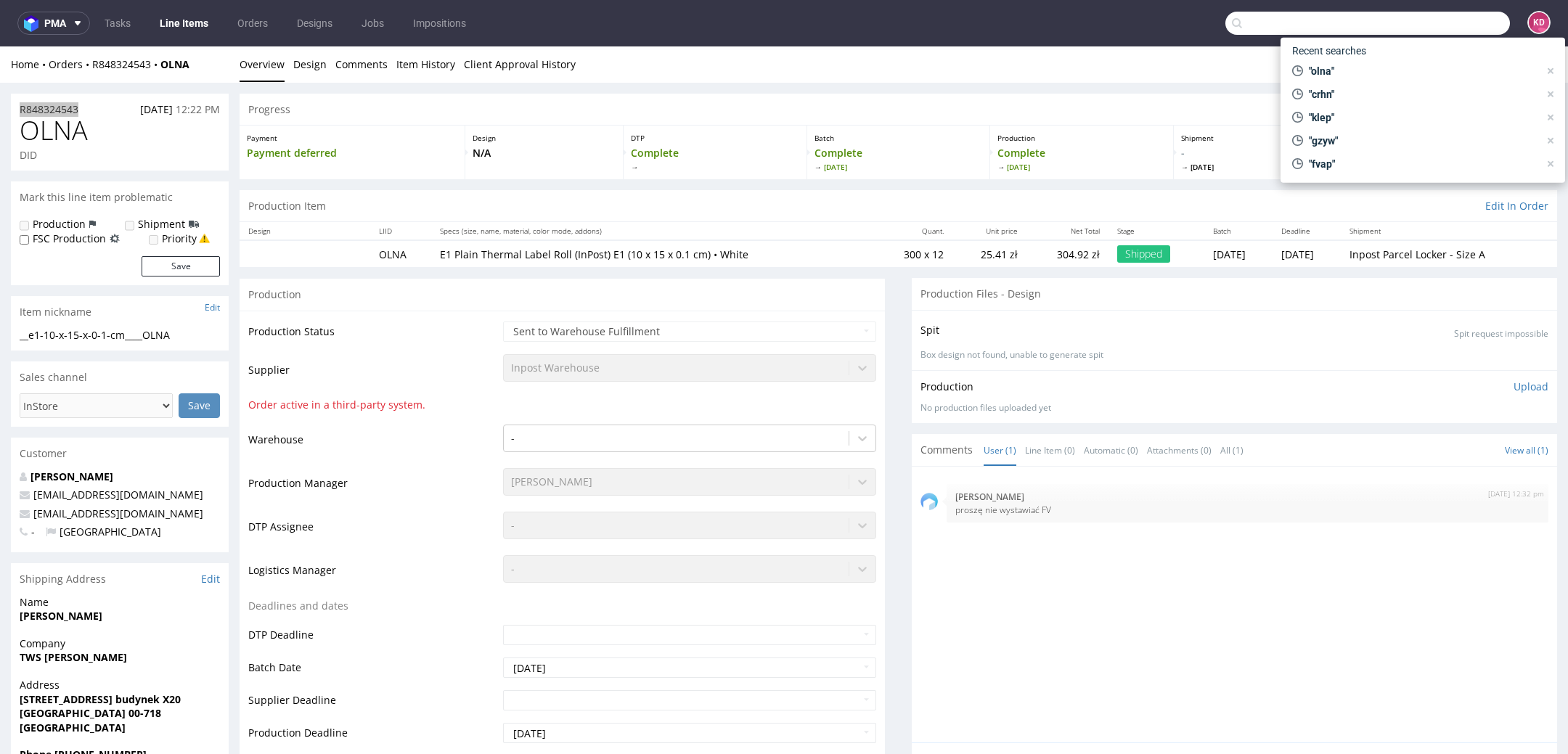
click at [1414, 21] on input "text" at bounding box center [1368, 23] width 285 height 23
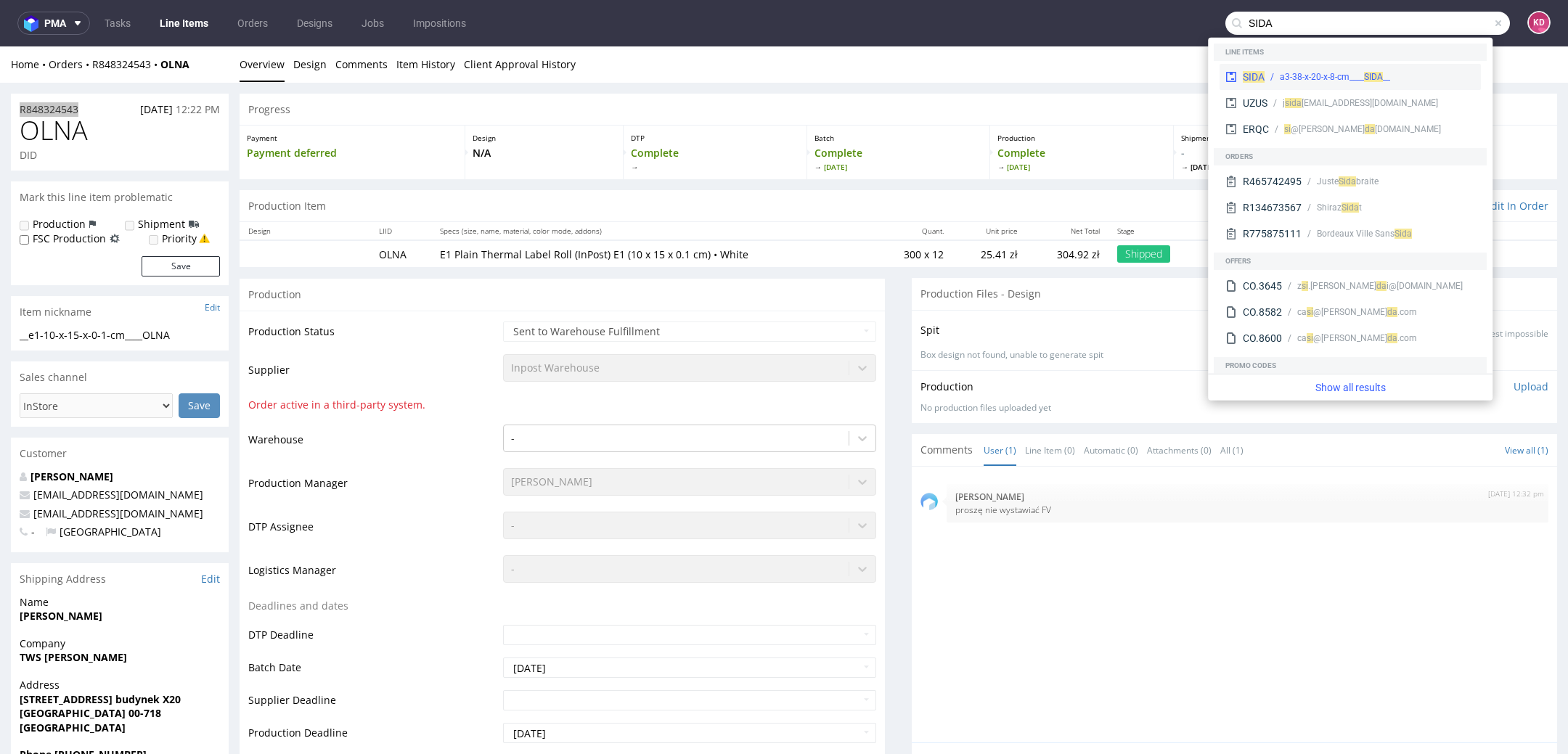
type input "SIDA"
click at [1346, 70] on div "__a3-38-x-20-x-8-cm____ SIDA" at bounding box center [1335, 76] width 110 height 13
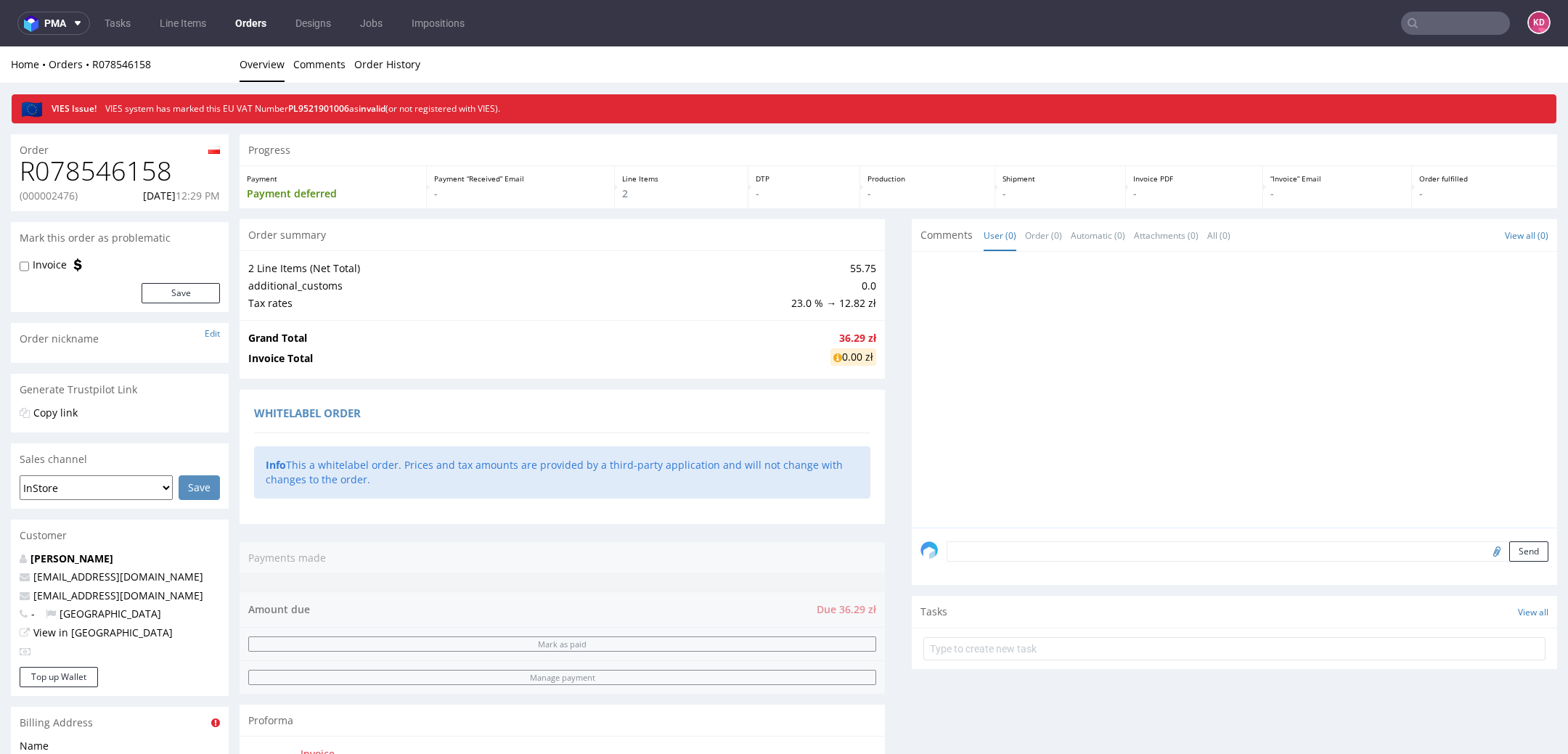
click at [103, 172] on h1 "R078546158" at bounding box center [120, 171] width 201 height 29
click at [102, 172] on h1 "R078546158" at bounding box center [120, 171] width 201 height 29
copy h1 "R078546158"
click at [249, 20] on link "Orders" at bounding box center [250, 23] width 49 height 23
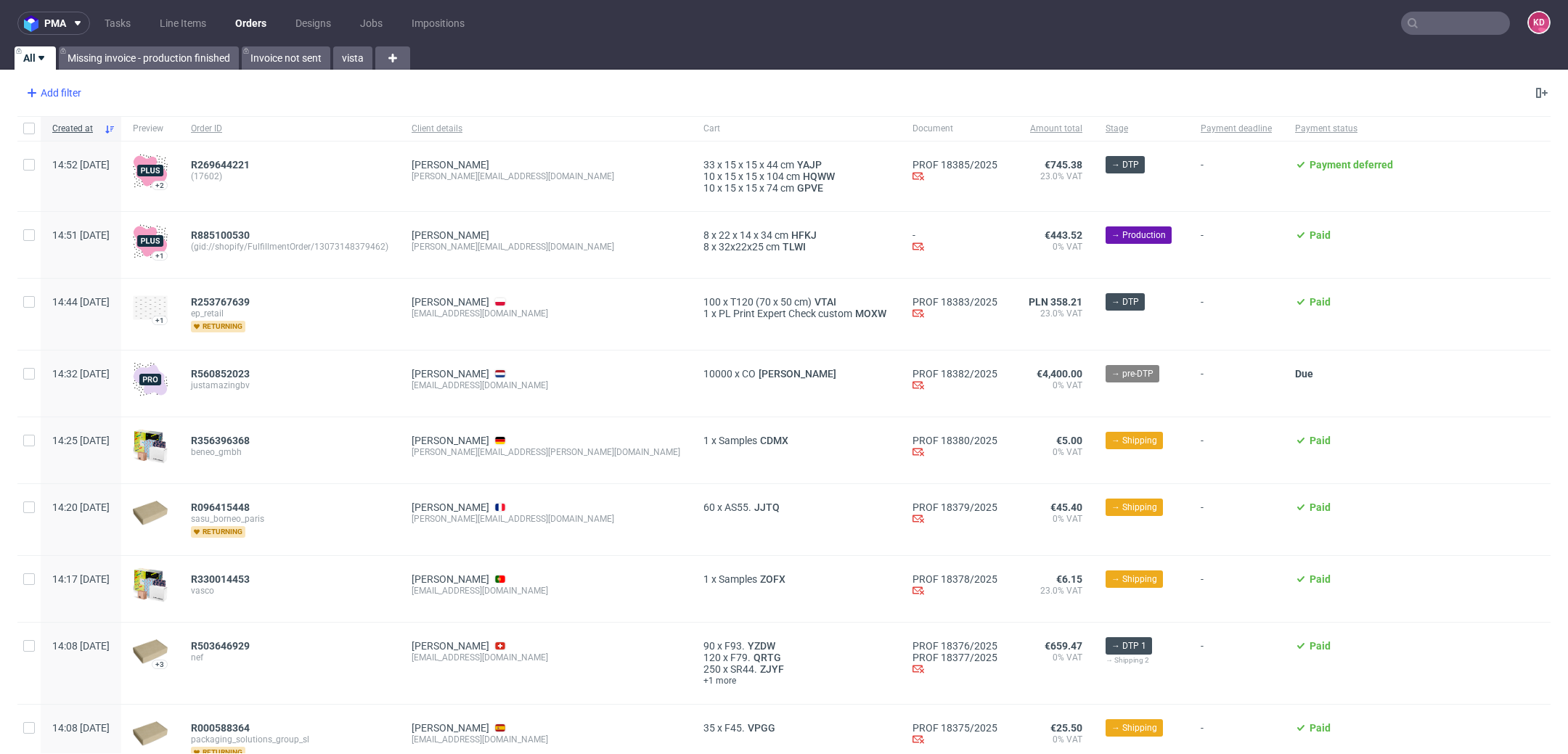
click at [65, 94] on div "Add filter" at bounding box center [53, 93] width 64 height 23
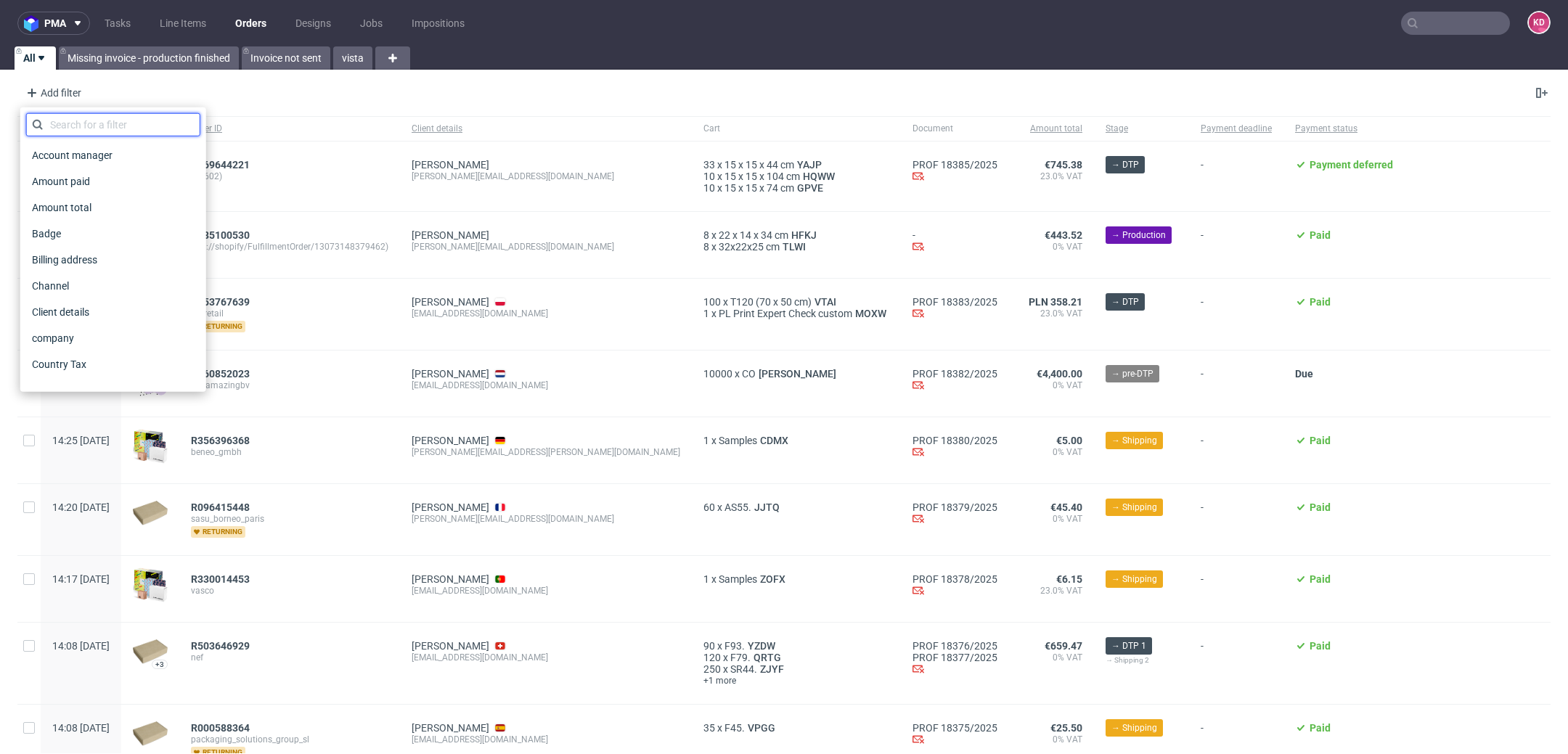
click at [109, 129] on input "text" at bounding box center [113, 125] width 174 height 23
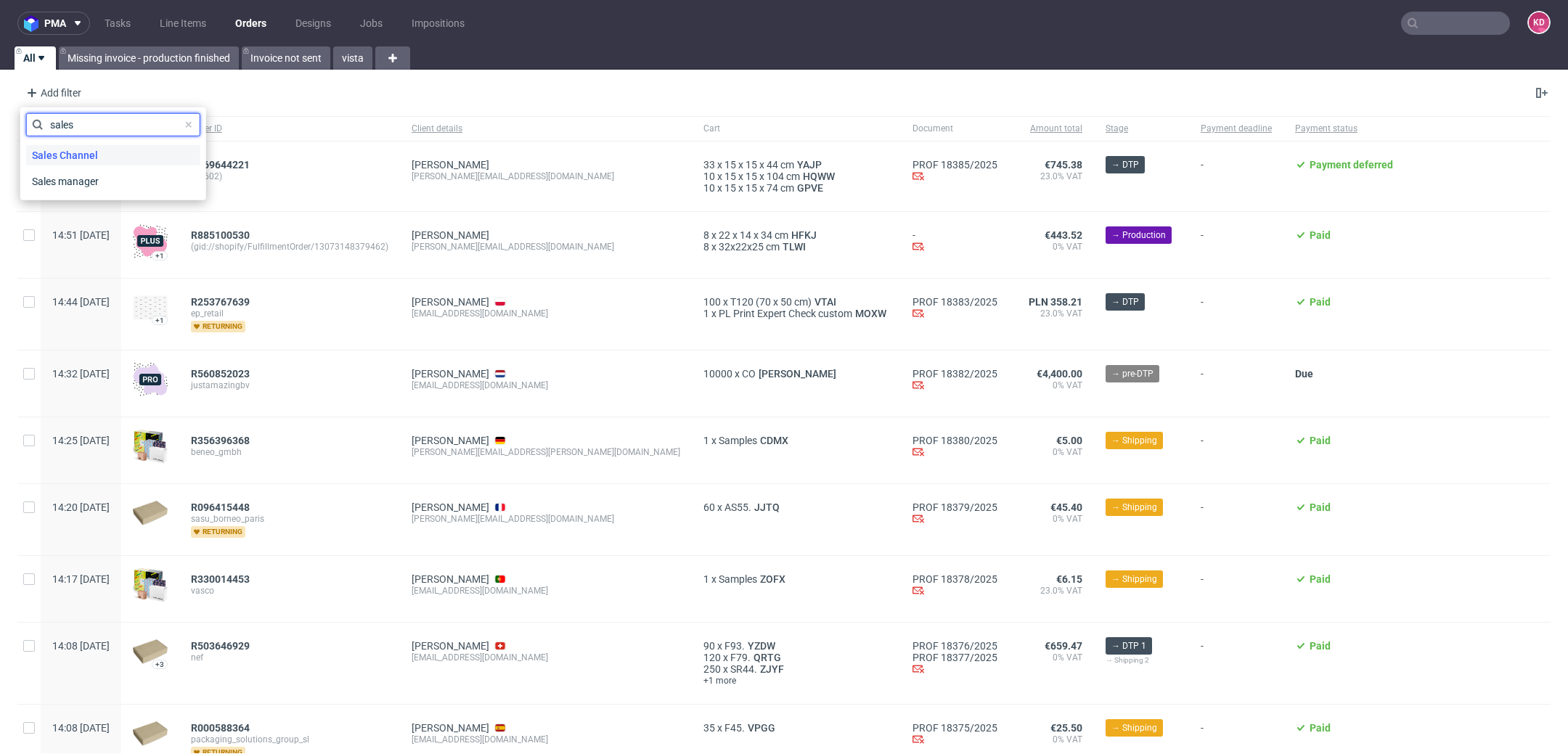
type input "sales"
click at [127, 148] on div "Sales Channel" at bounding box center [113, 155] width 174 height 20
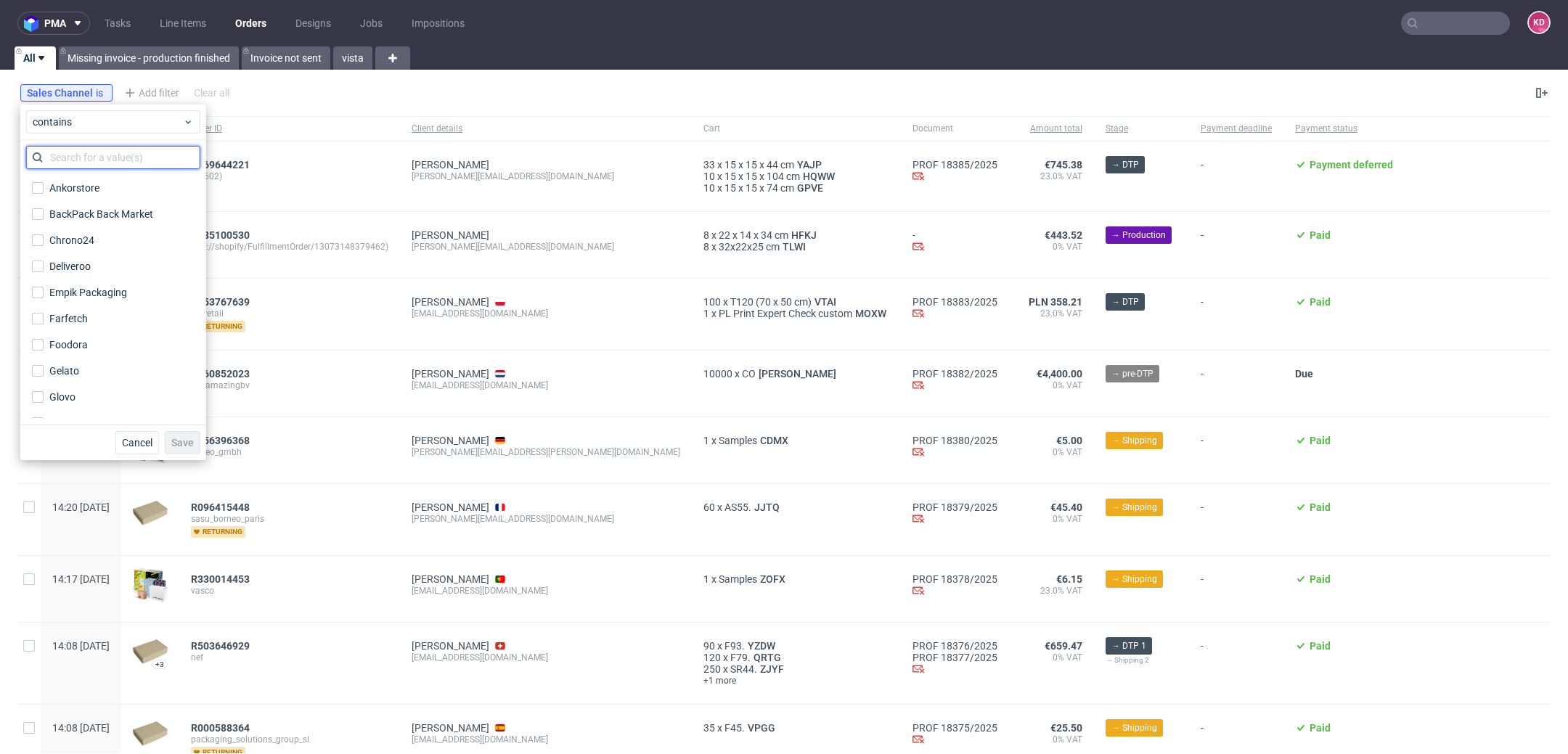
click at [129, 157] on input "text" at bounding box center [113, 158] width 174 height 23
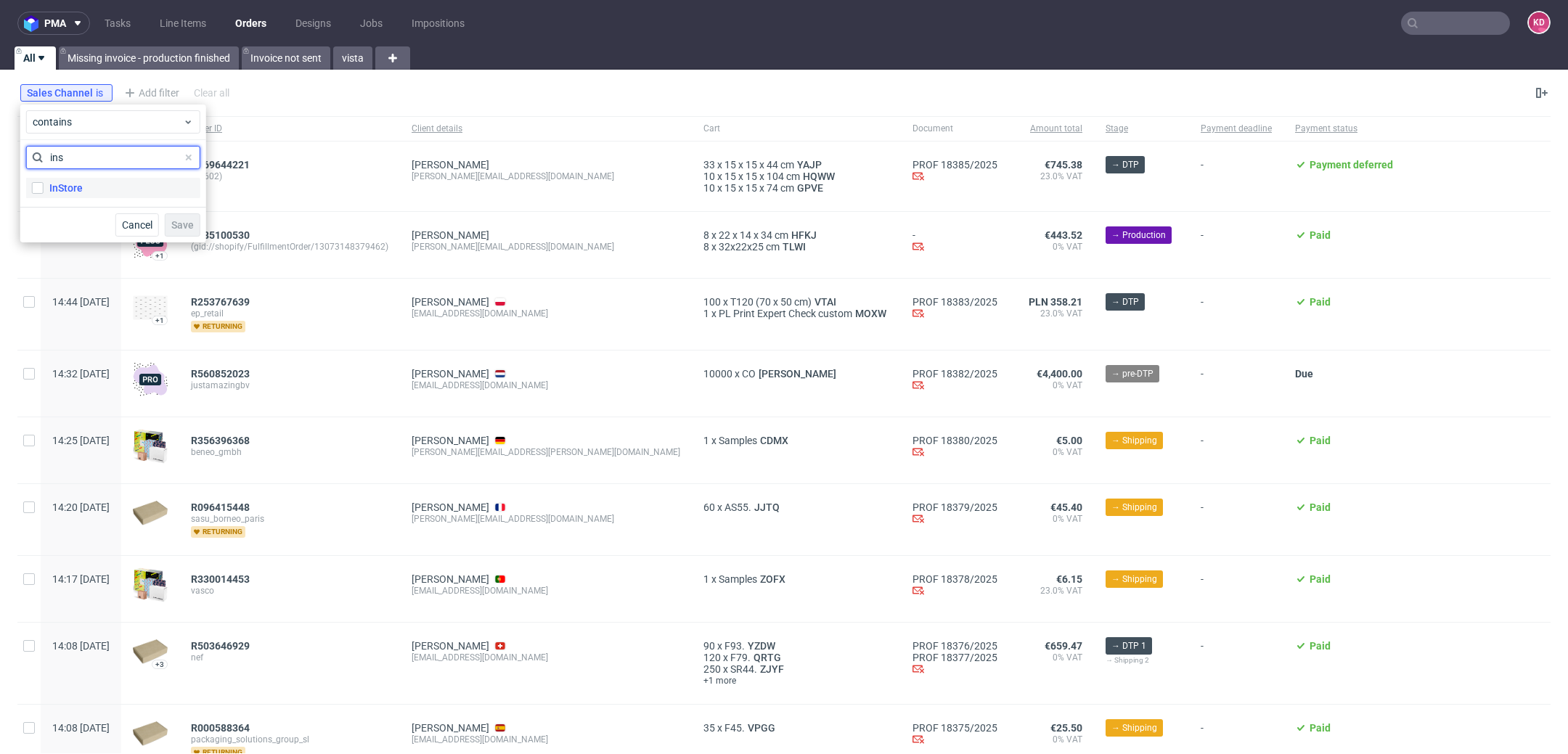
type input "ins"
click at [110, 189] on label "InStore" at bounding box center [113, 188] width 174 height 20
click at [44, 189] on input "InStore" at bounding box center [38, 188] width 12 height 12
checkbox input "true"
click at [177, 217] on button "Save" at bounding box center [182, 225] width 36 height 23
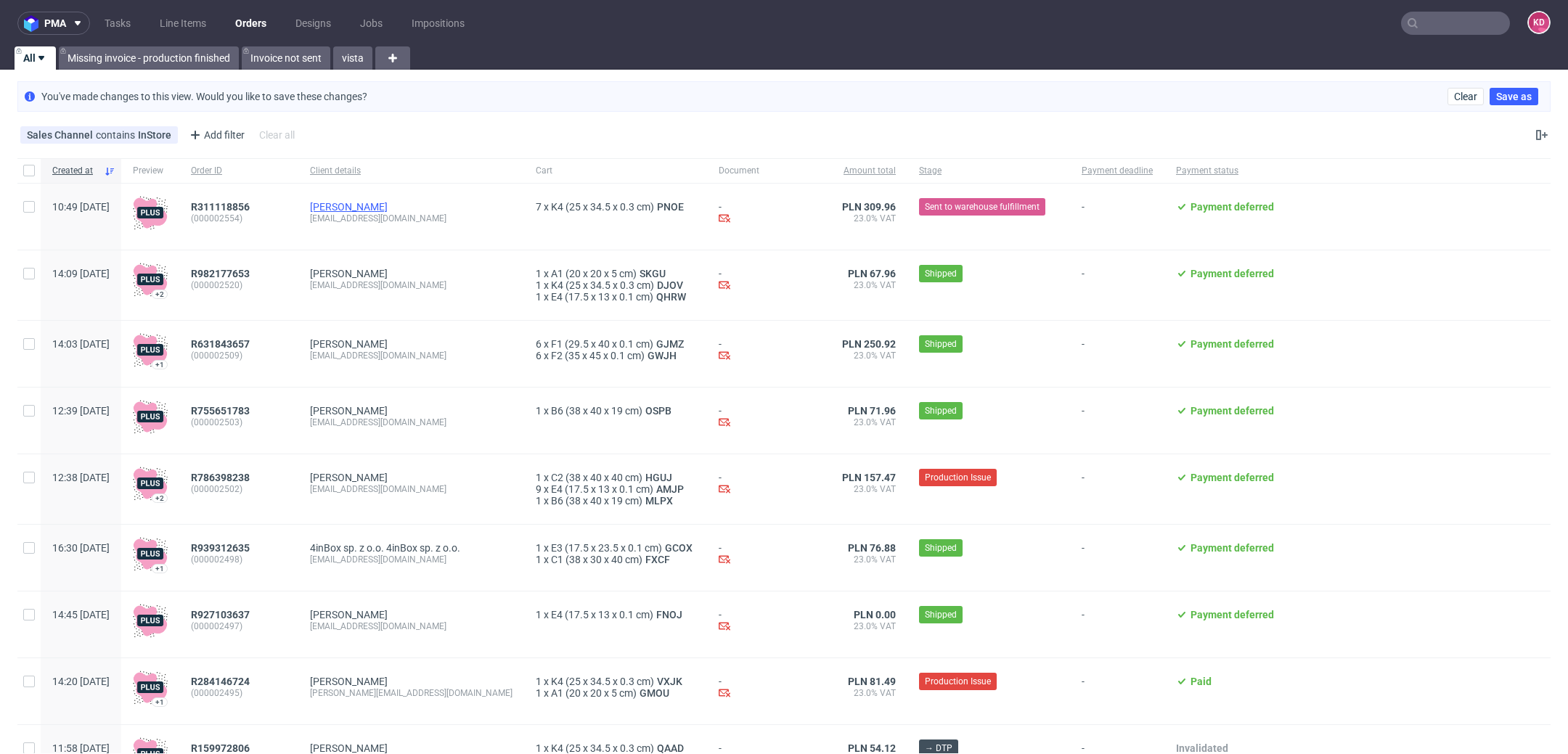
click at [388, 202] on link "[PERSON_NAME]" at bounding box center [349, 207] width 78 height 12
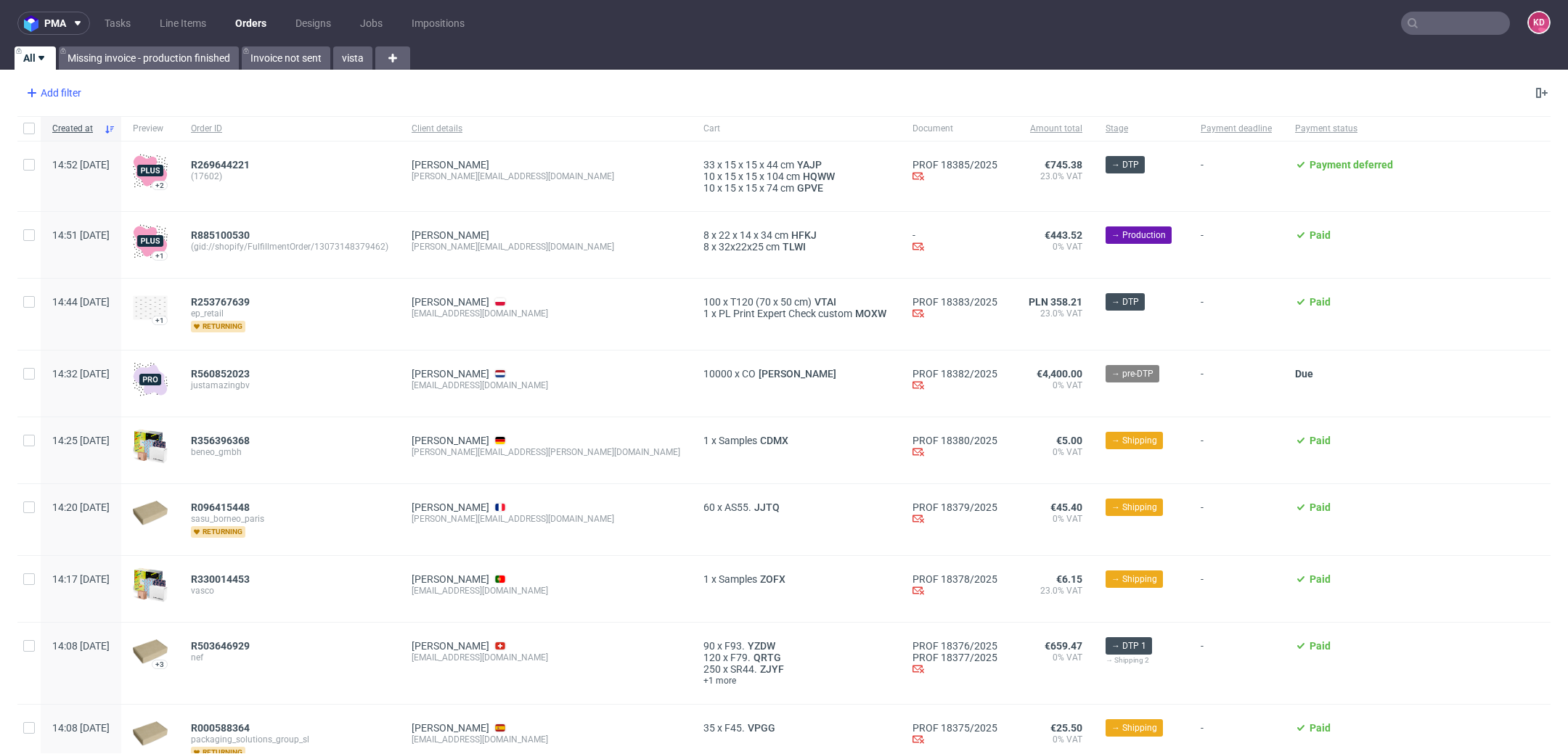
click at [53, 93] on div "Add filter" at bounding box center [53, 93] width 64 height 23
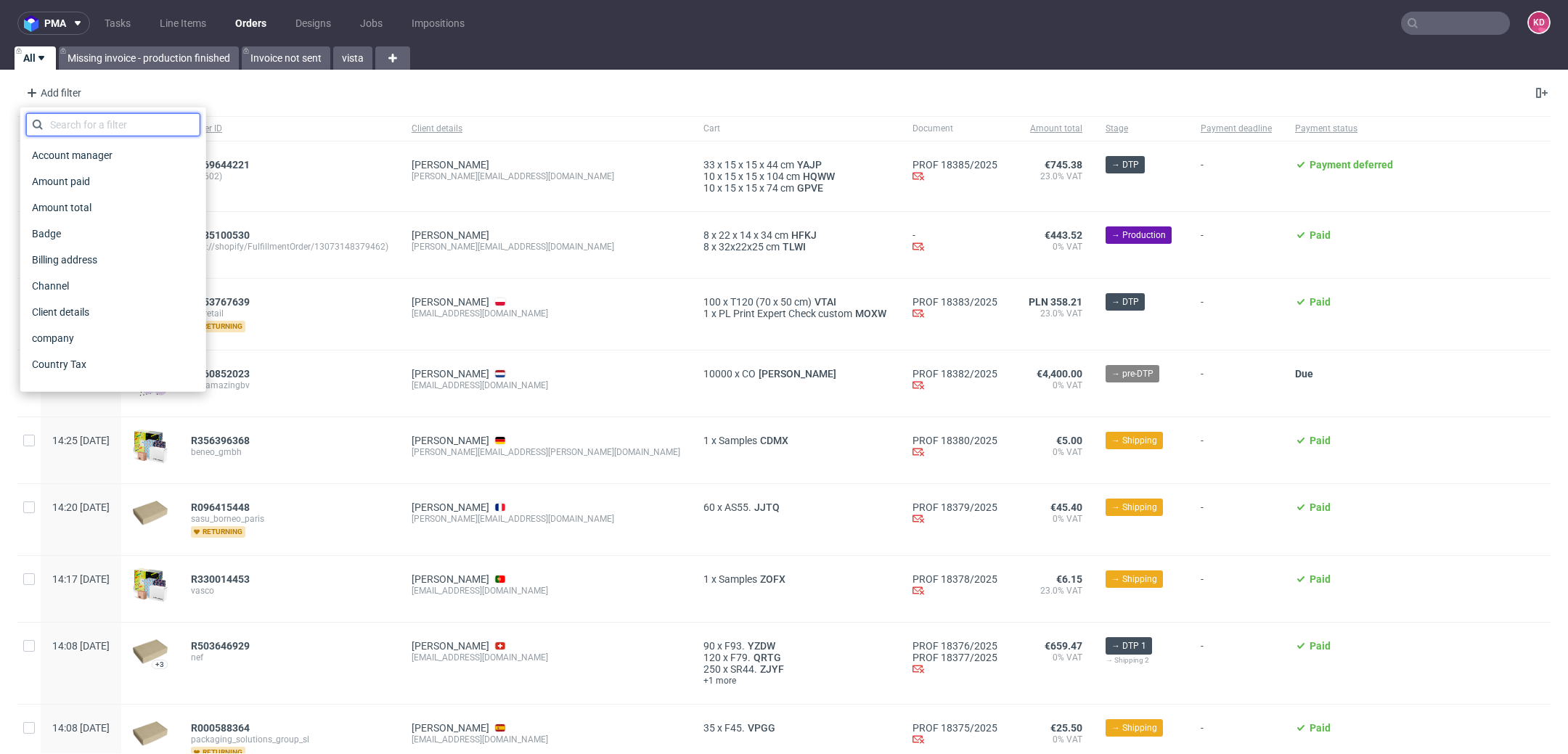
click at [87, 127] on input "text" at bounding box center [113, 125] width 174 height 23
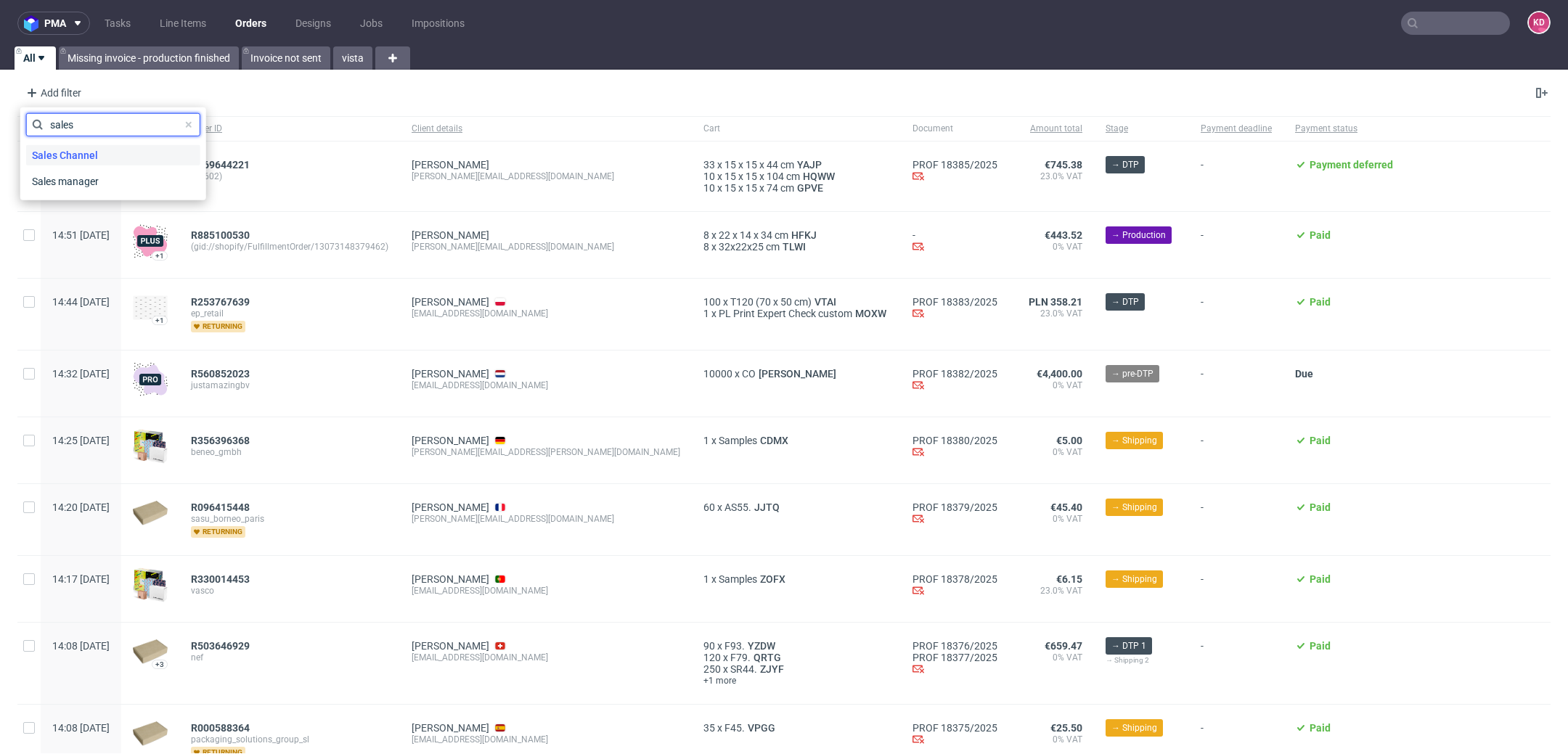
type input "sales"
click at [117, 150] on div "Sales Channel" at bounding box center [113, 155] width 174 height 20
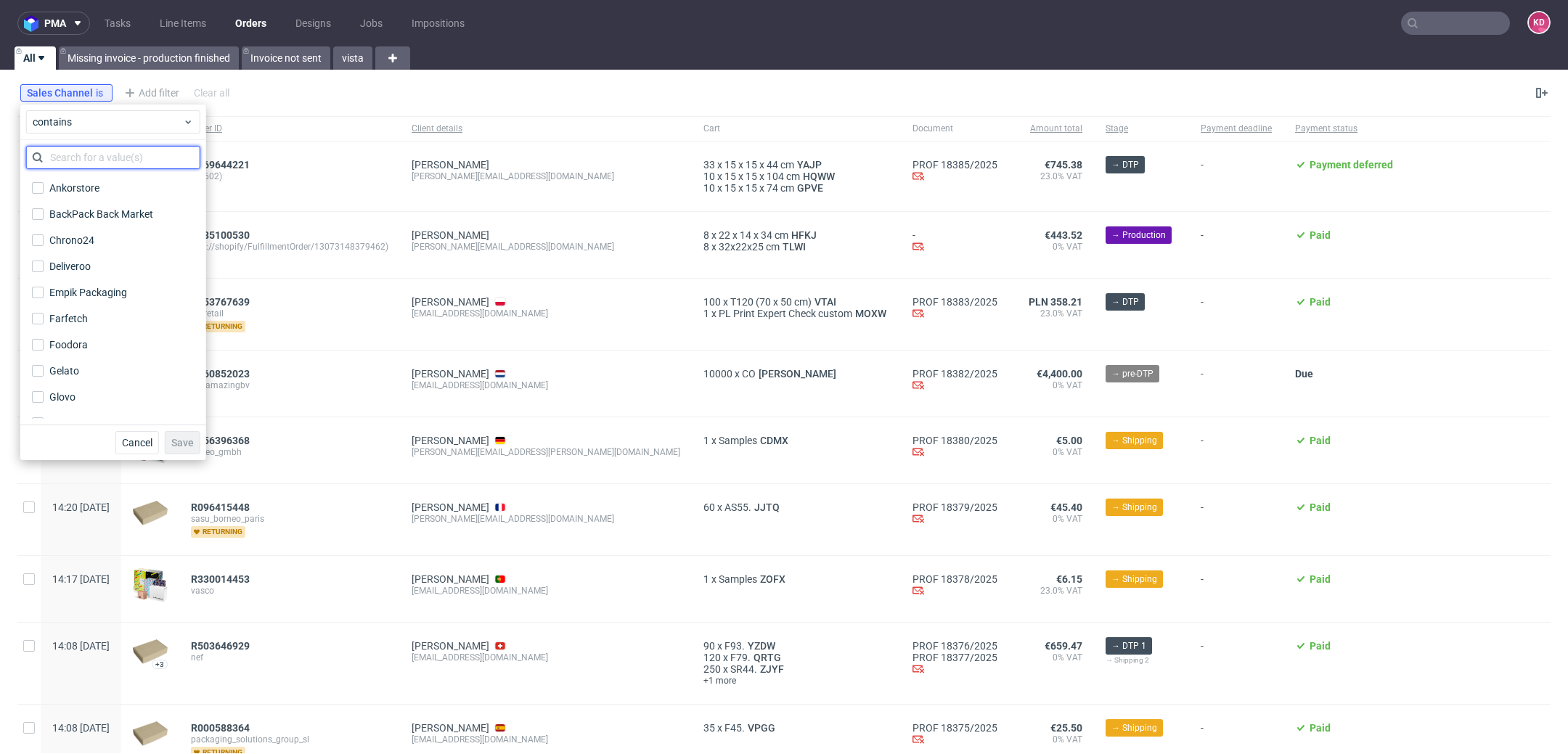
click at [114, 150] on input "text" at bounding box center [113, 158] width 174 height 23
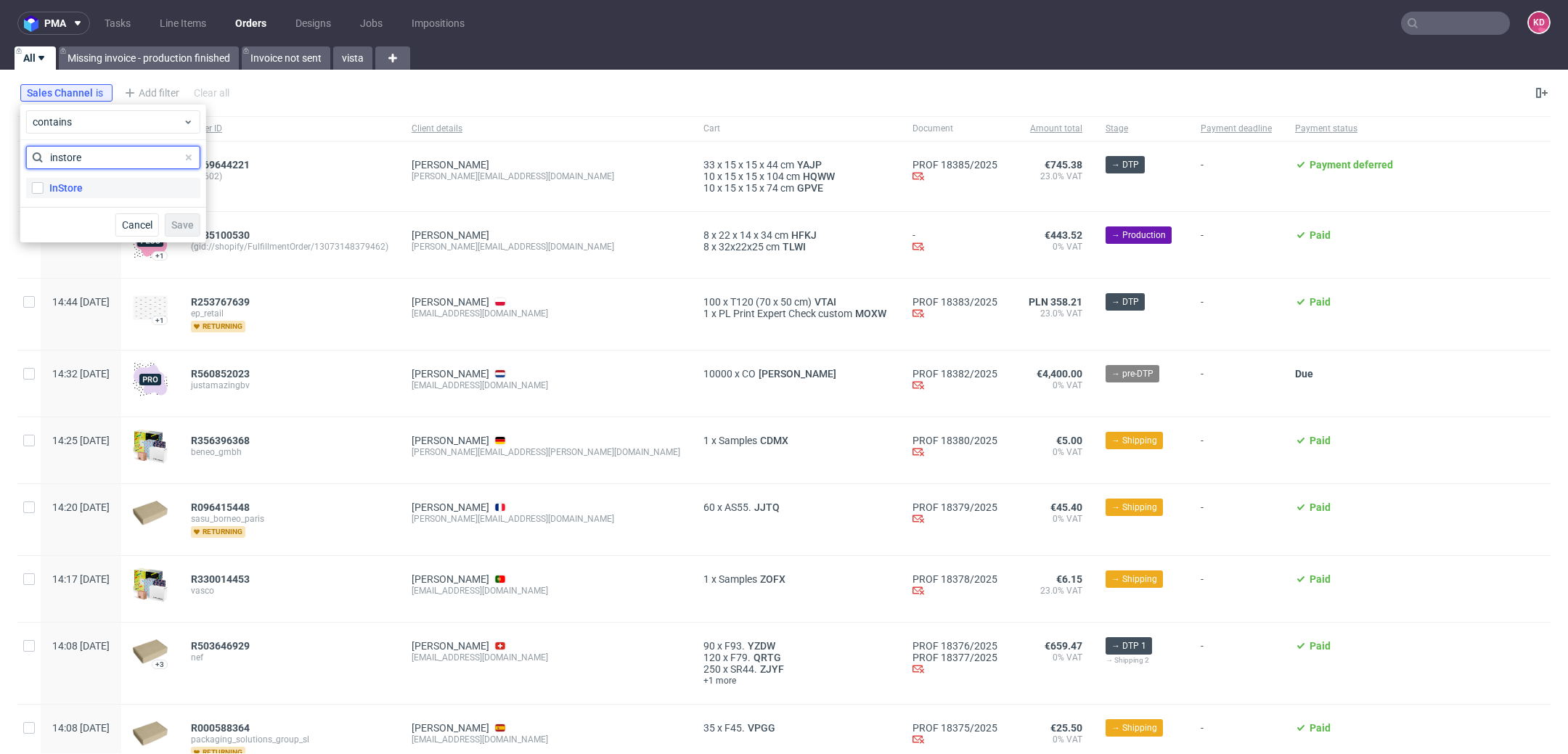
type input "instore"
click at [115, 187] on label "InStore" at bounding box center [113, 188] width 174 height 20
click at [44, 187] on input "InStore" at bounding box center [38, 188] width 12 height 12
checkbox input "true"
click at [189, 229] on span "Save" at bounding box center [182, 225] width 22 height 10
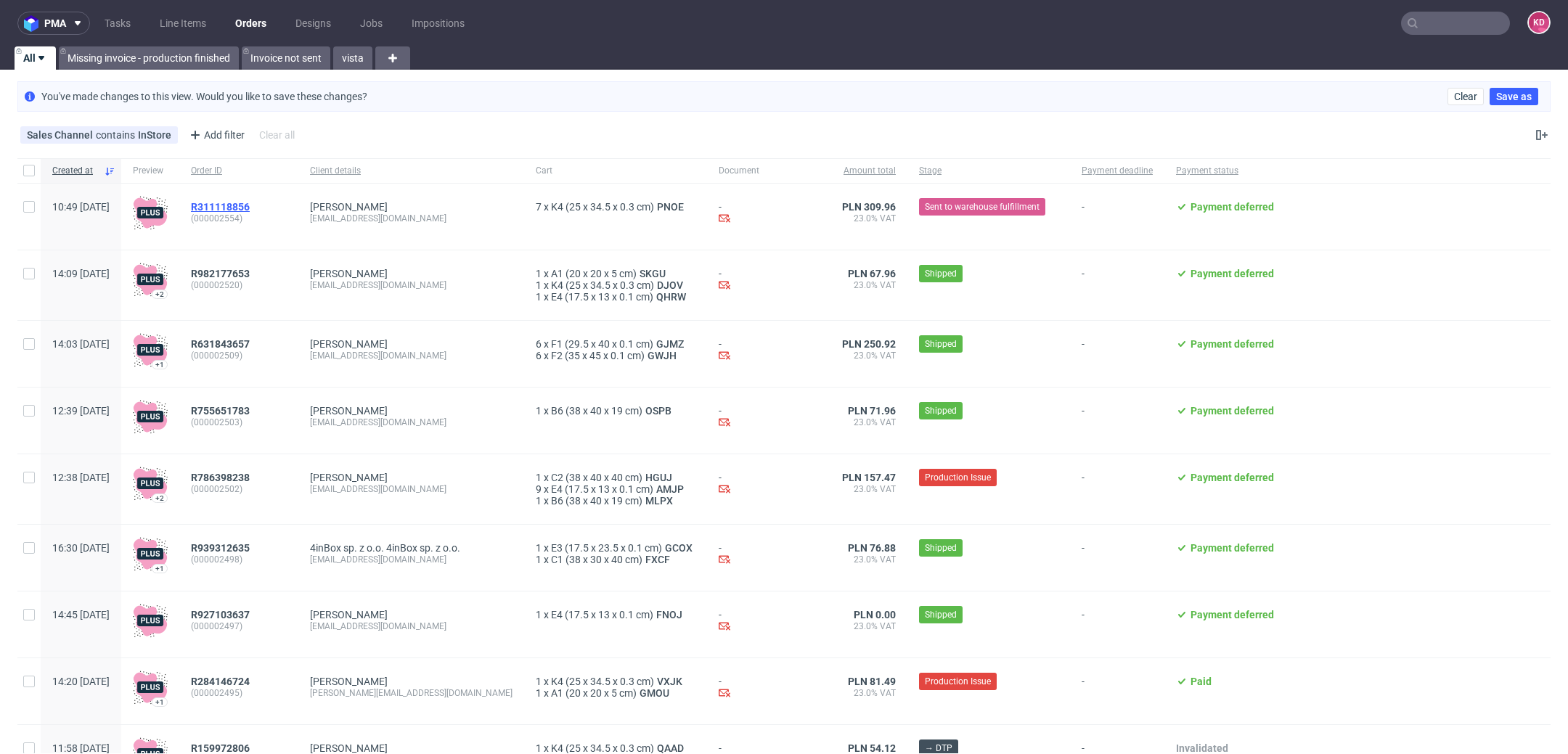
click at [249, 208] on span "R311118856" at bounding box center [220, 207] width 58 height 12
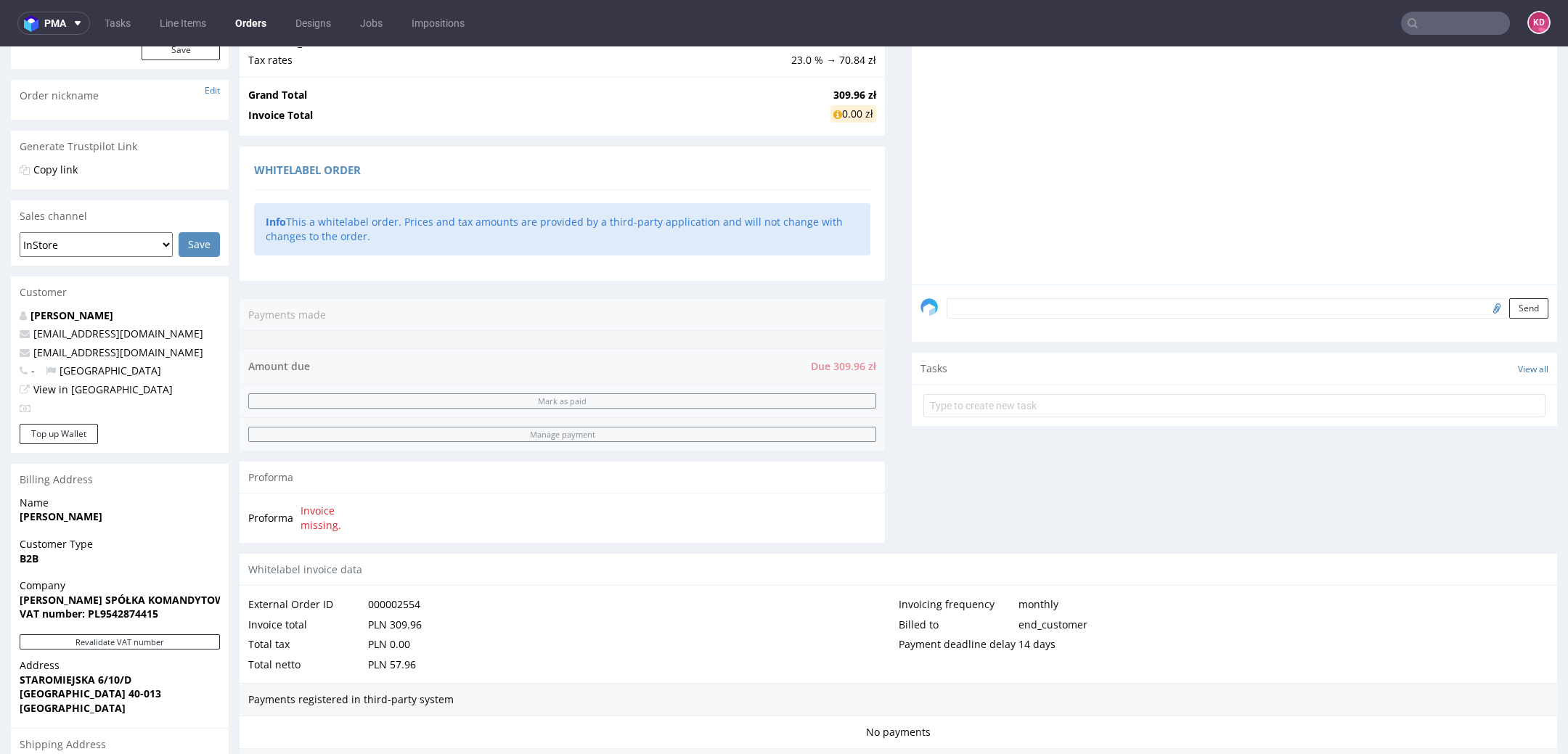
scroll to position [490, 0]
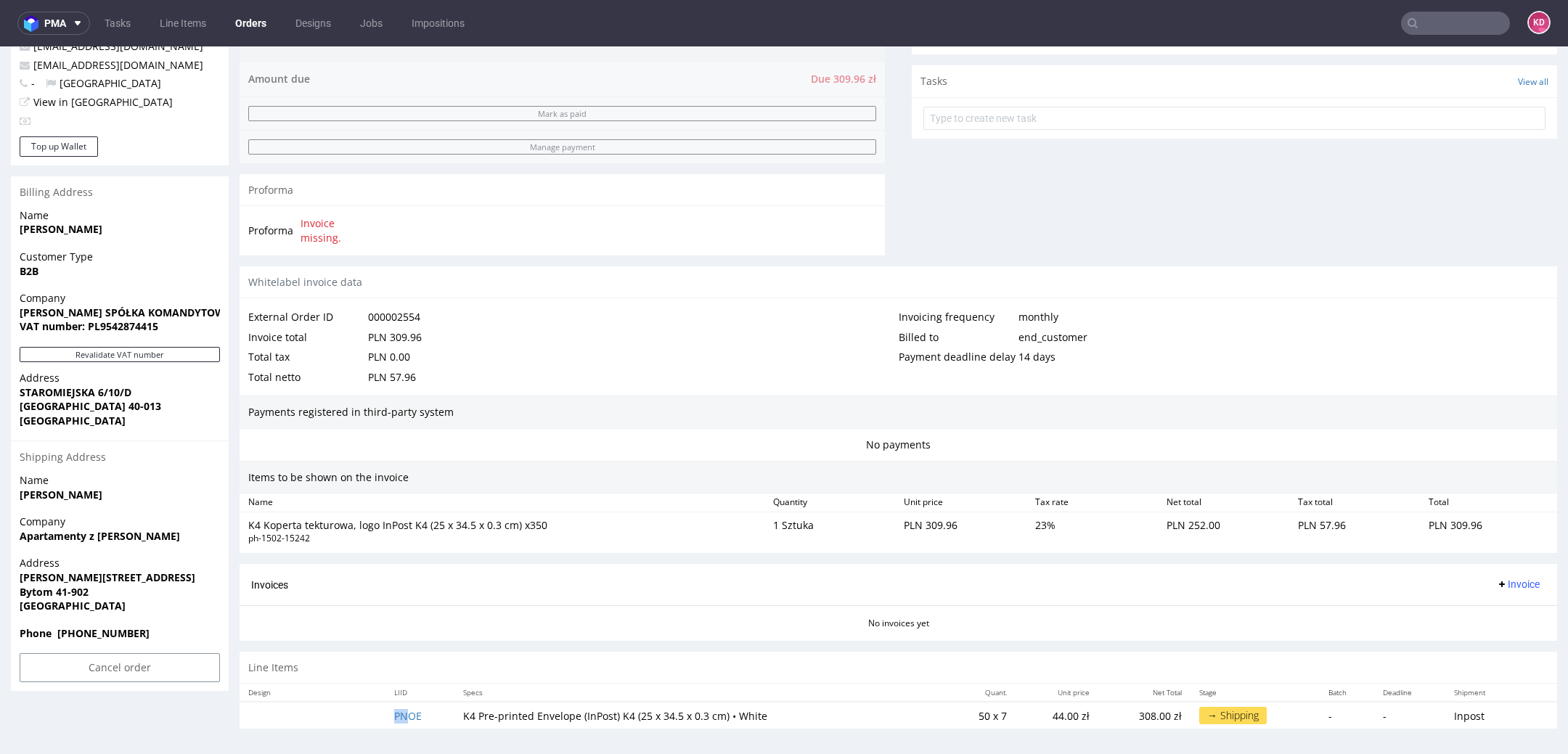
click at [404, 719] on td "PNOE" at bounding box center [420, 716] width 69 height 27
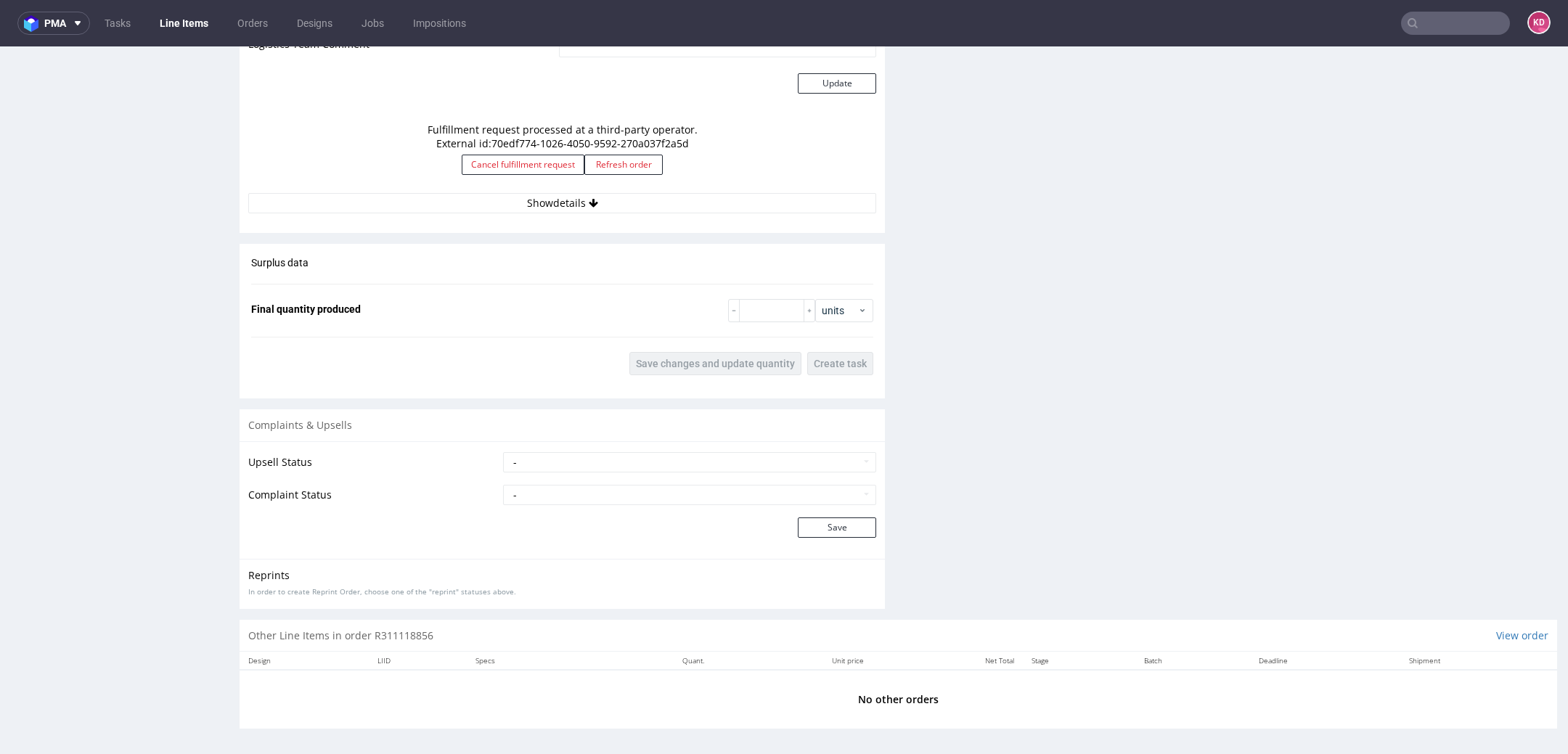
scroll to position [1320, 0]
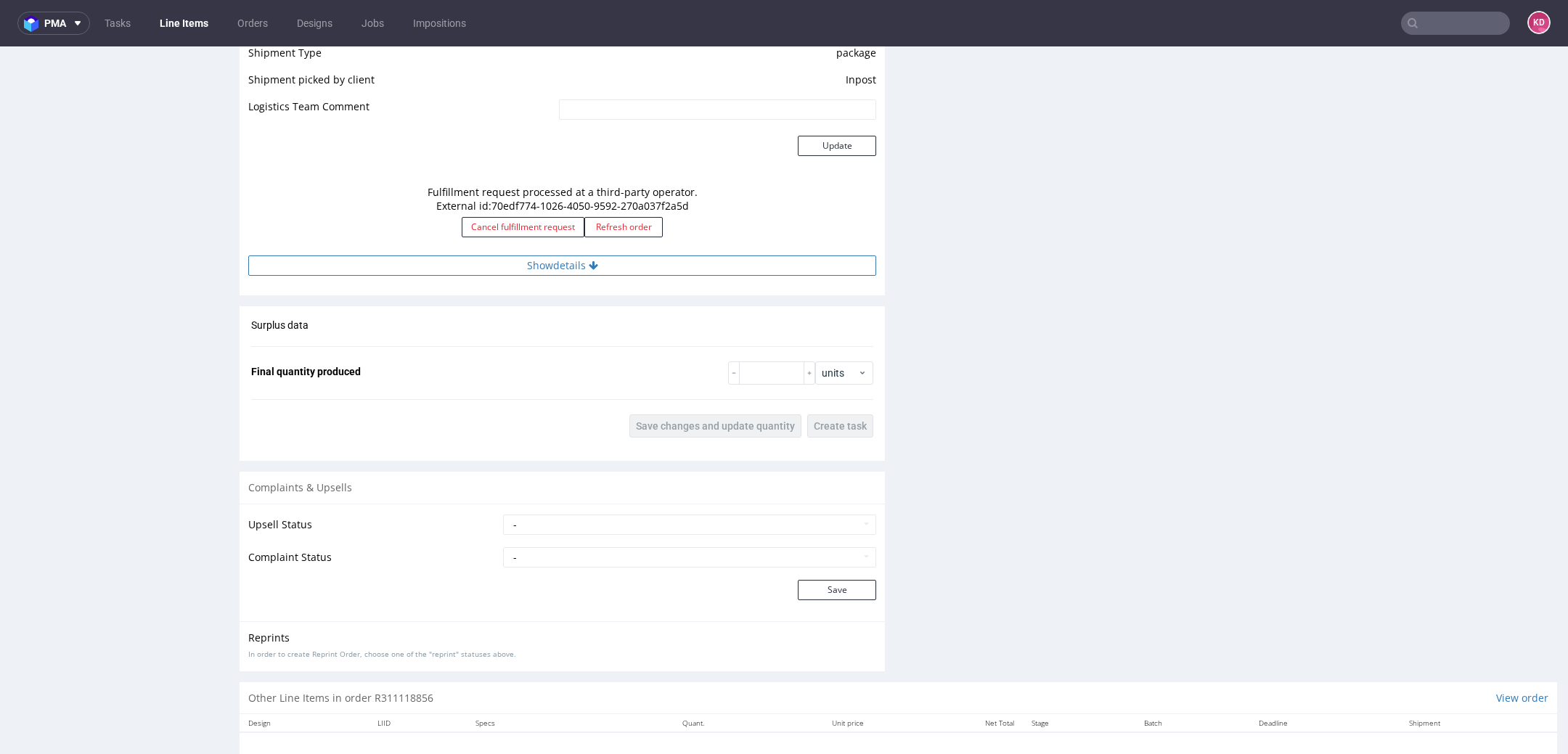
click at [608, 269] on button "Show details" at bounding box center [562, 265] width 629 height 20
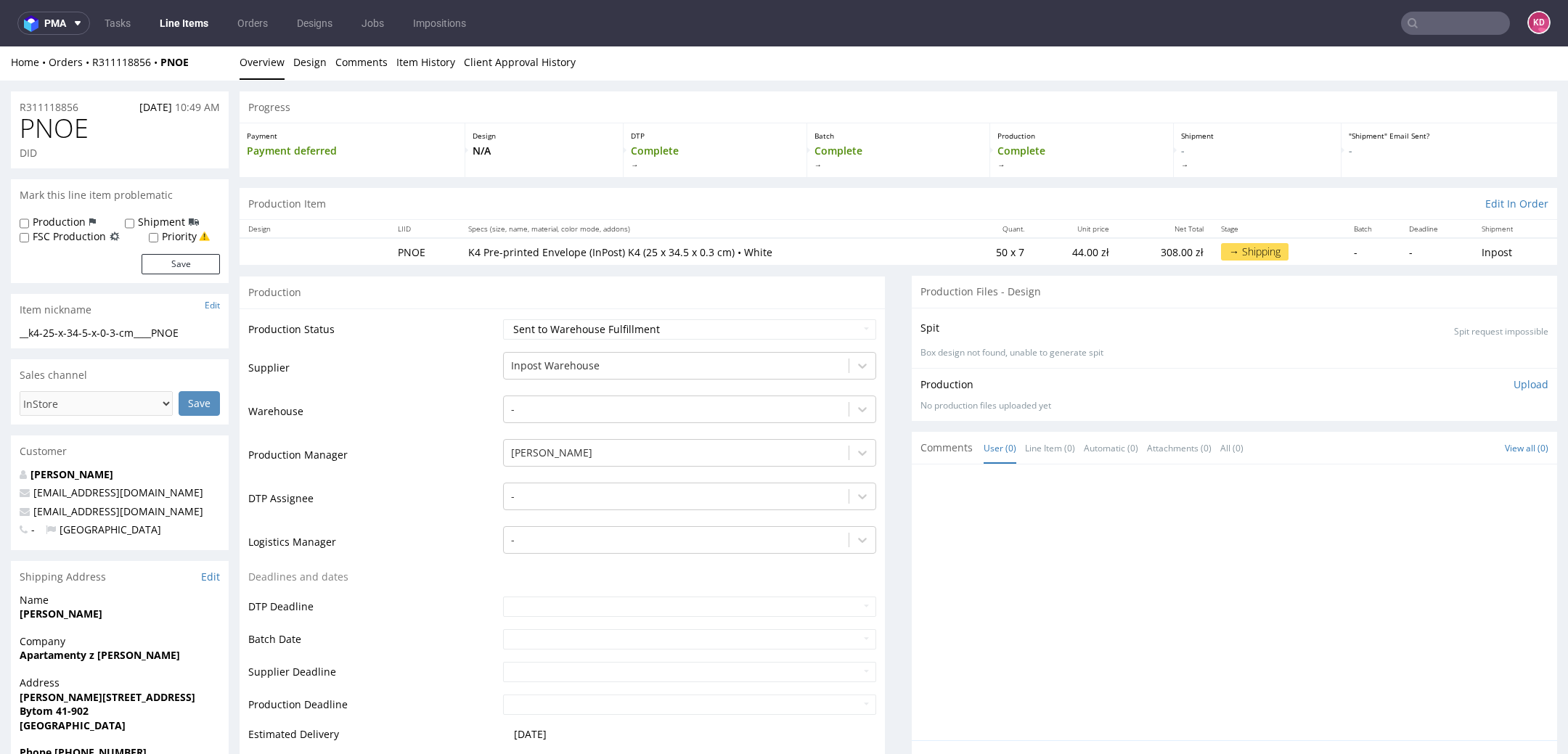
scroll to position [0, 0]
drag, startPoint x: 88, startPoint y: 112, endPoint x: 17, endPoint y: 112, distance: 71.0
click at [17, 112] on div "R311118856 [DATE] 10:49 AM" at bounding box center [120, 105] width 218 height 23
copy p "R311118856"
drag, startPoint x: 96, startPoint y: 134, endPoint x: 15, endPoint y: 133, distance: 81.0
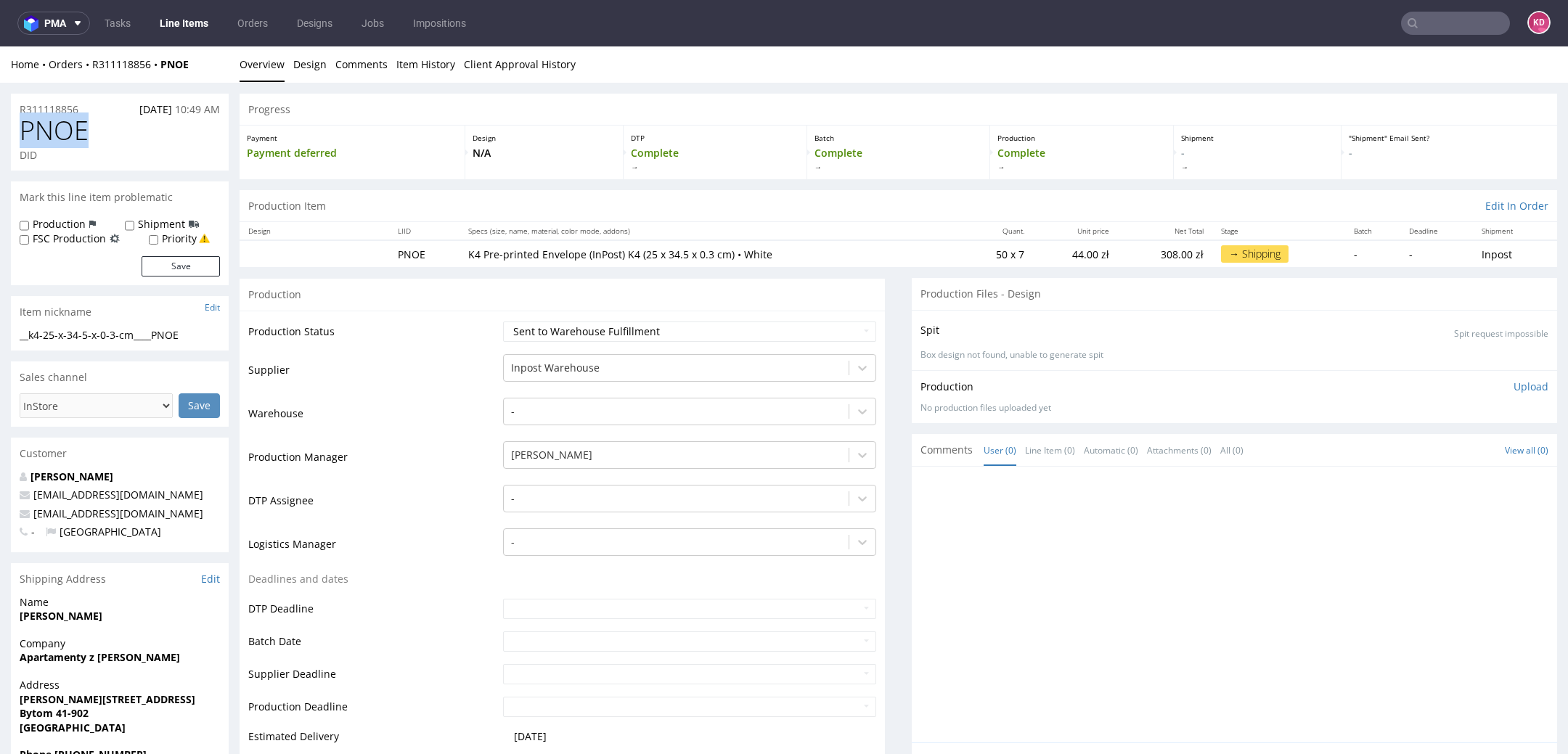
click at [15, 133] on div "PNOE DID" at bounding box center [120, 143] width 218 height 55
copy span "PNOE"
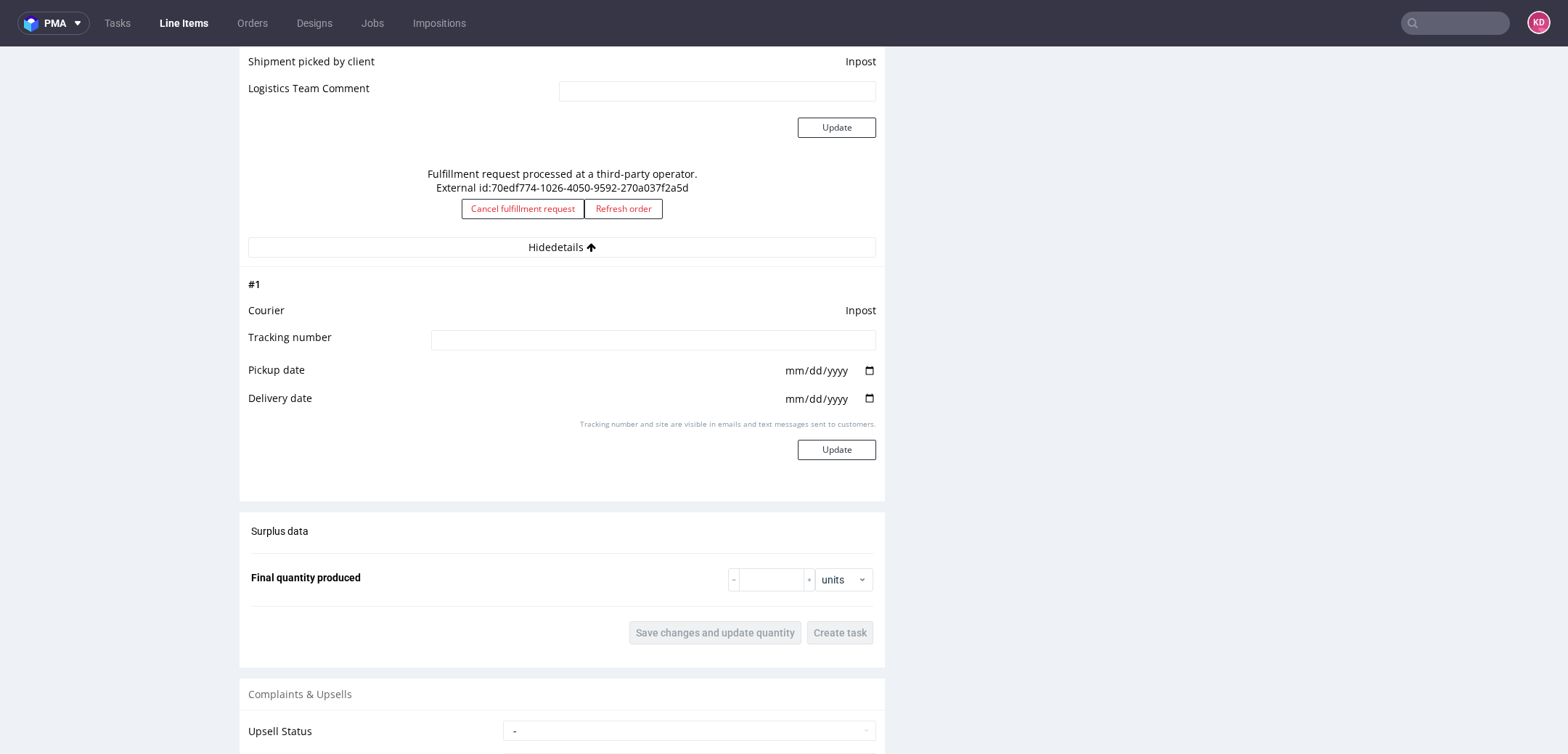
scroll to position [1341, 0]
click at [470, 245] on button "Hide details" at bounding box center [562, 244] width 629 height 20
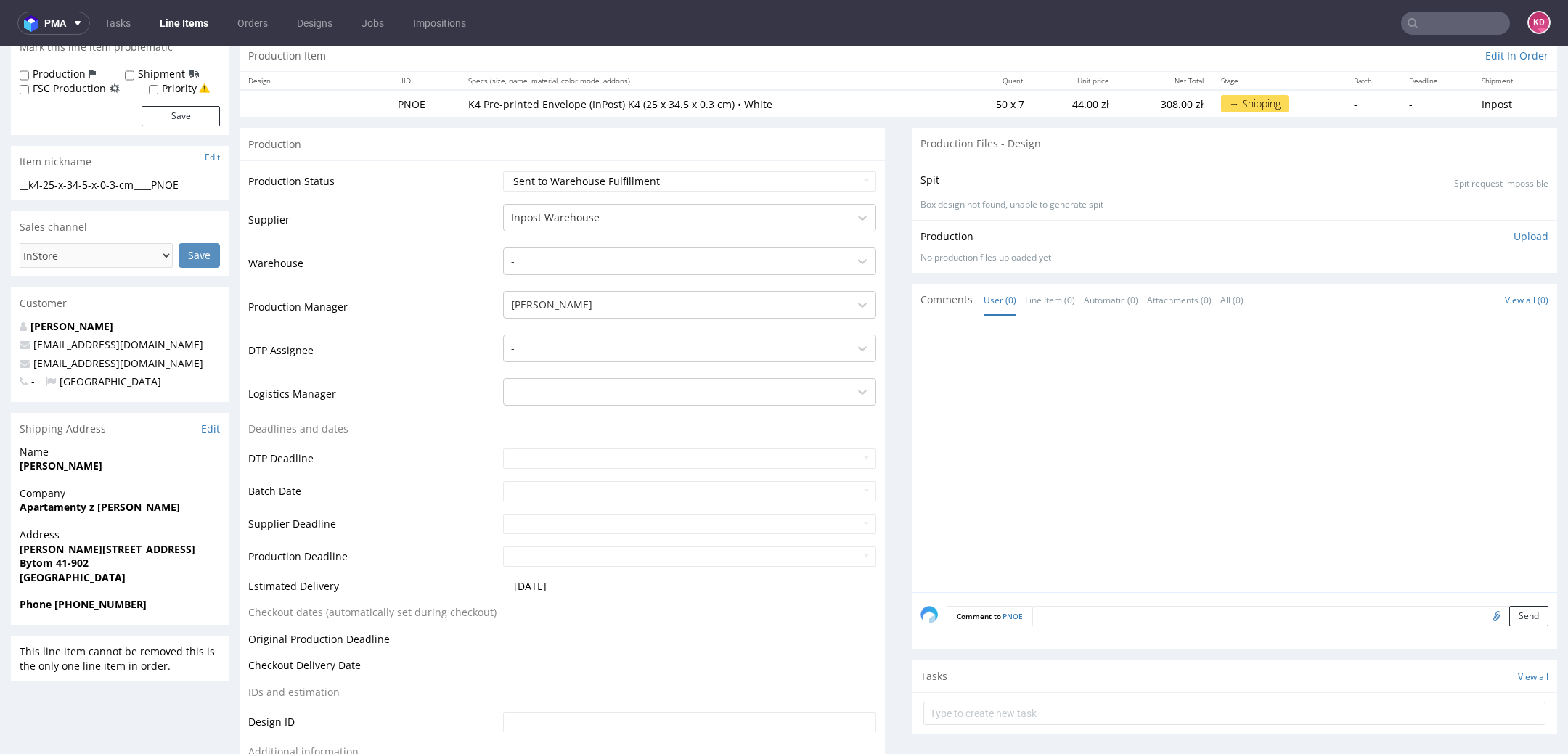
scroll to position [0, 0]
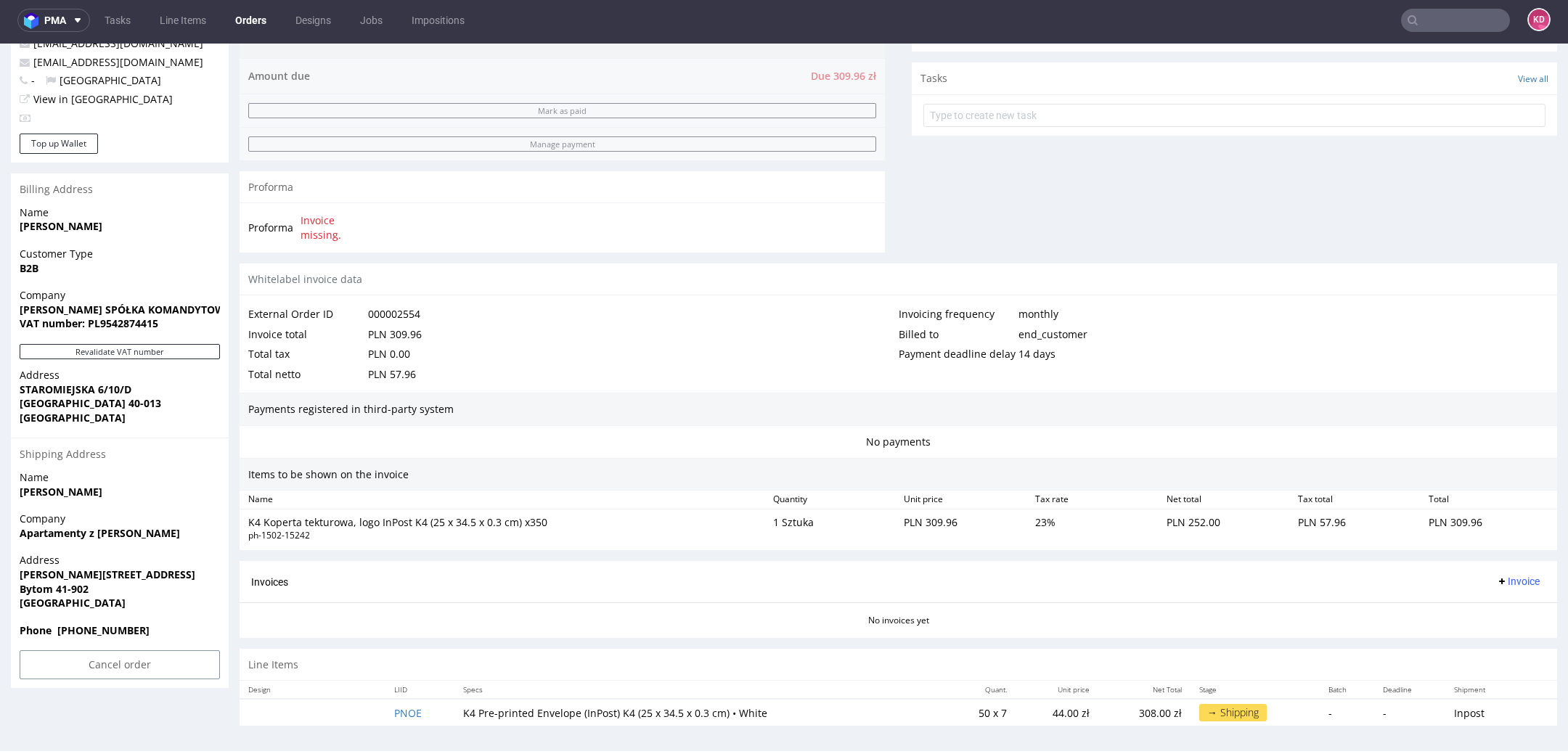
scroll to position [4, 0]
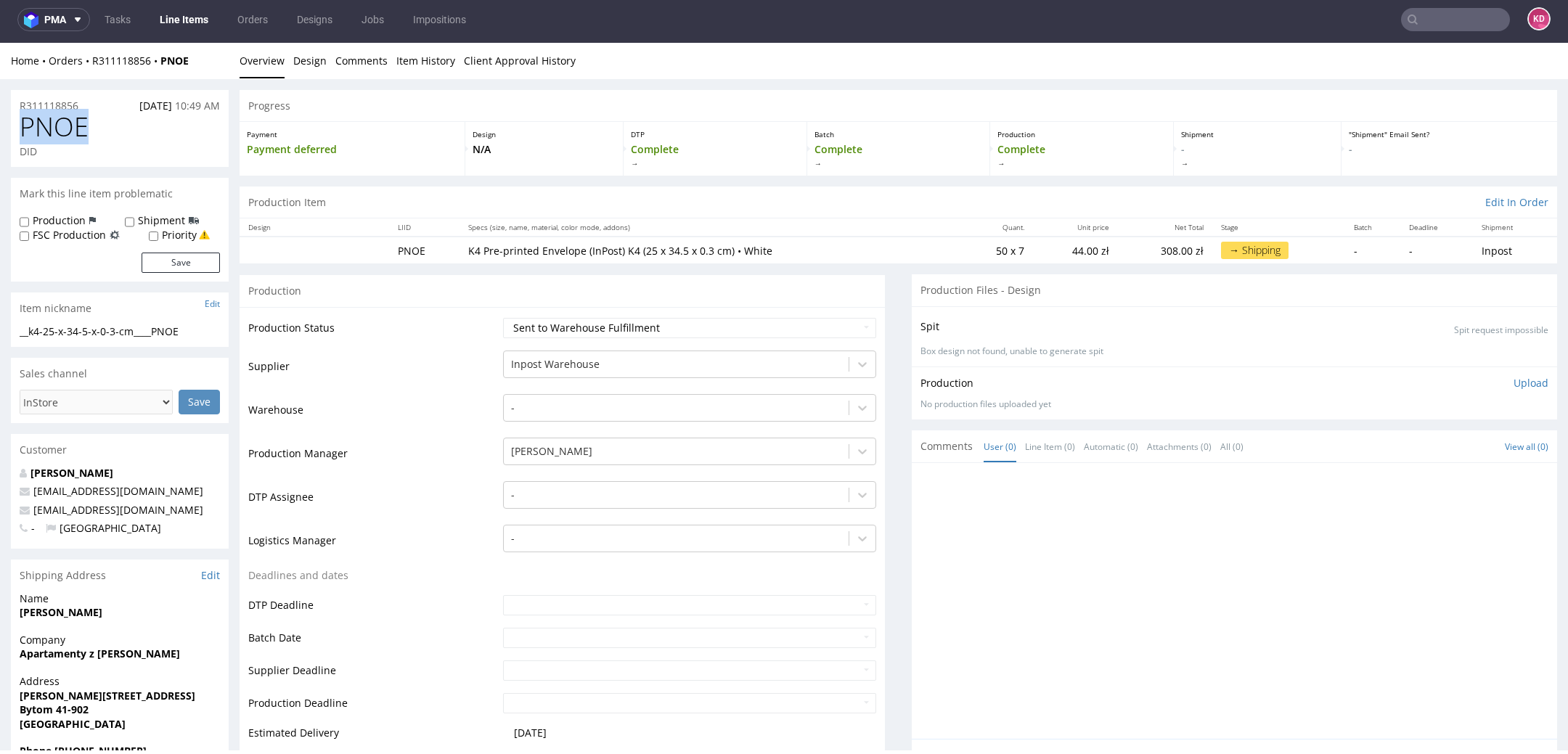
drag, startPoint x: 96, startPoint y: 130, endPoint x: 1, endPoint y: 130, distance: 95.0
click at [617, 64] on ul "Overview Design Comments Item History Client Approval History" at bounding box center [899, 60] width 1318 height 15
click at [249, 10] on link "Orders" at bounding box center [252, 19] width 48 height 23
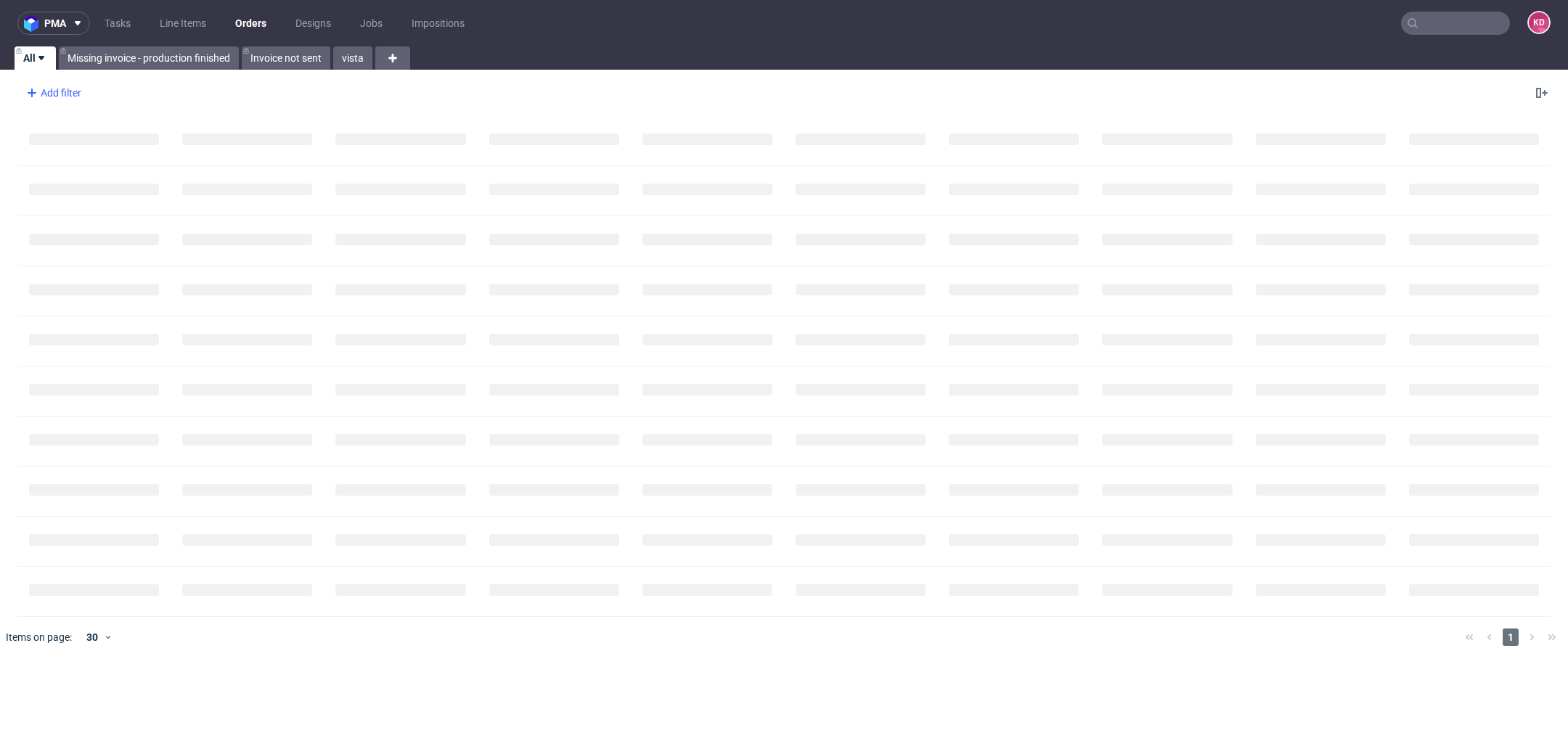
click at [71, 93] on div "Add filter" at bounding box center [53, 93] width 64 height 23
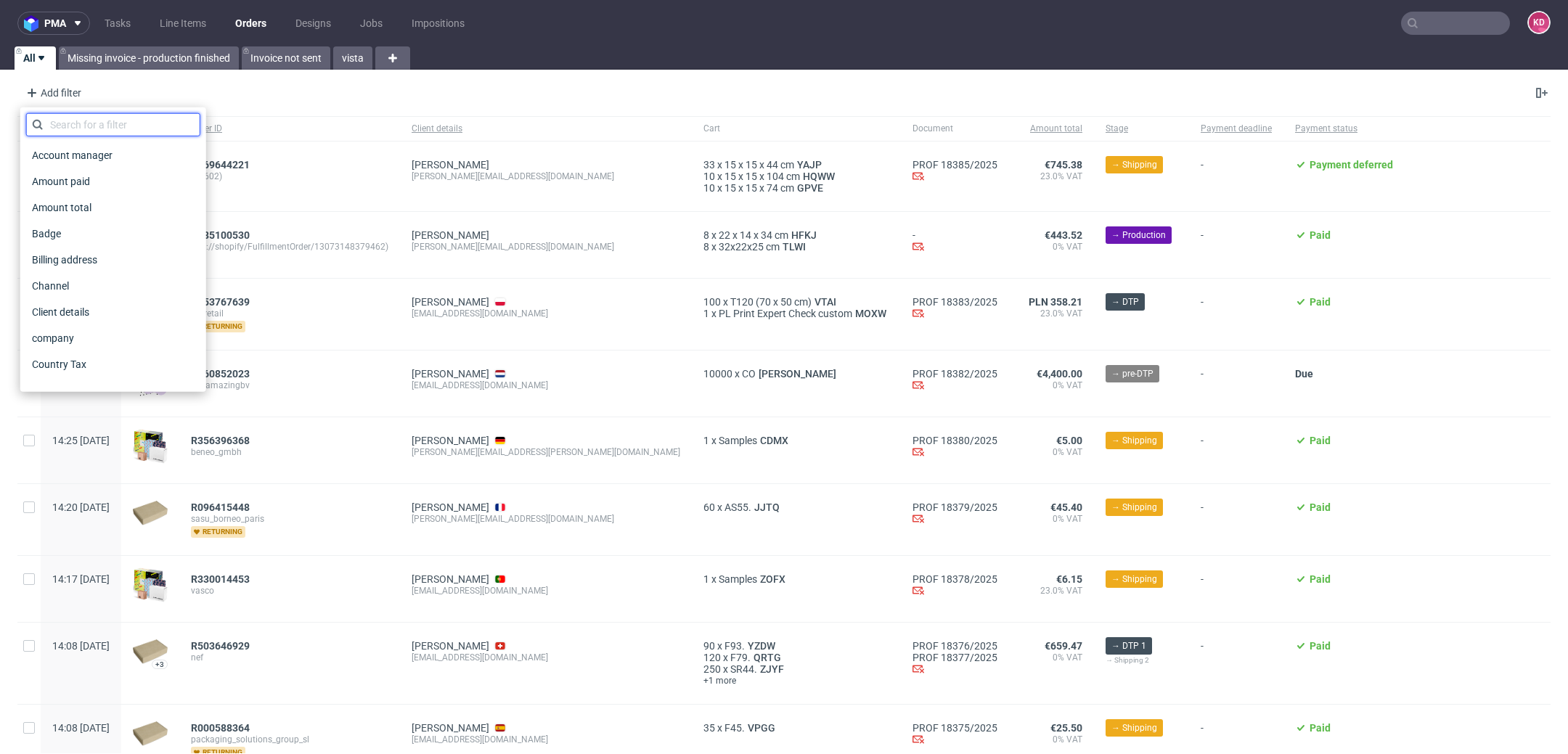
click at [93, 127] on input "text" at bounding box center [113, 125] width 174 height 23
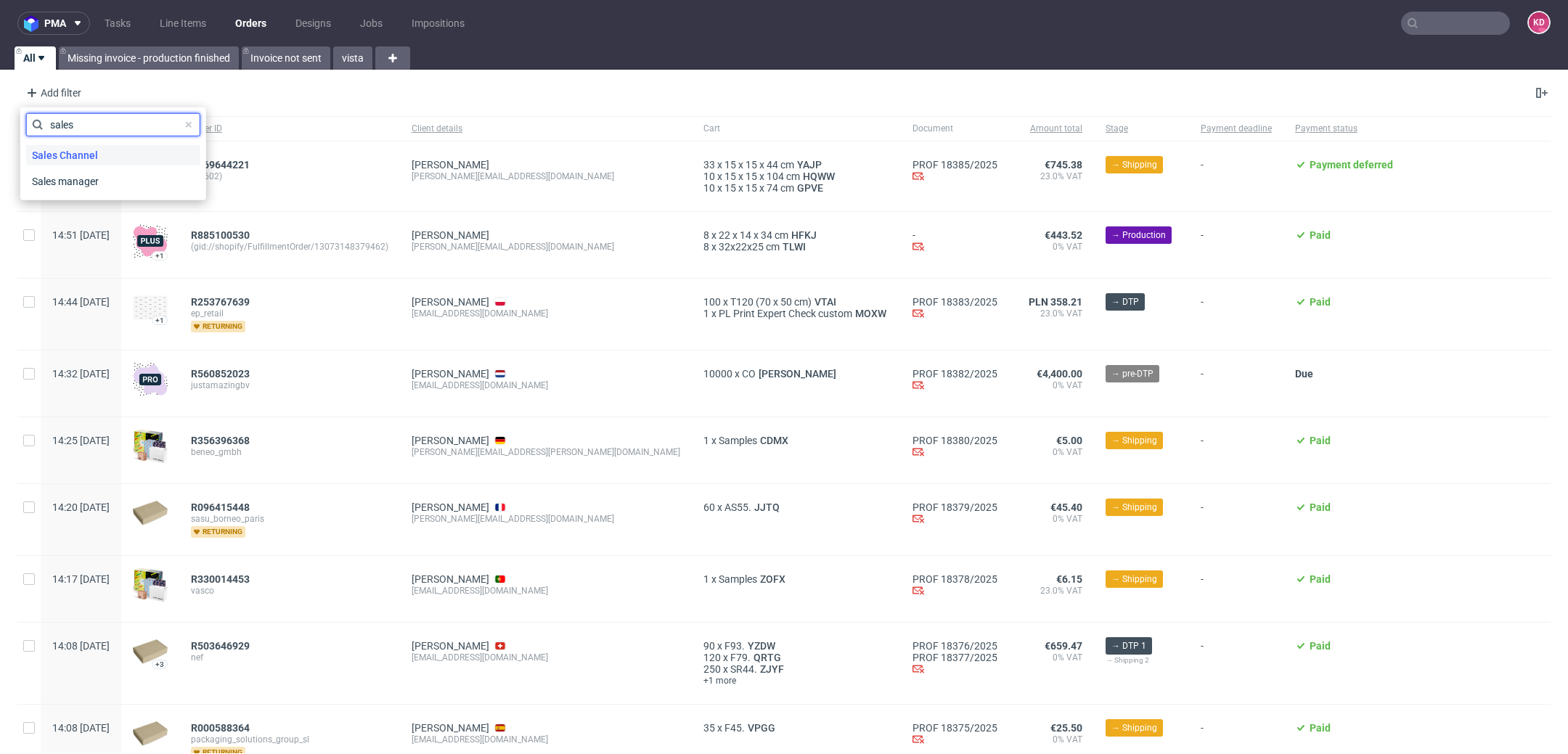
type input "sales"
click at [100, 155] on span "Sales Channel" at bounding box center [65, 155] width 78 height 20
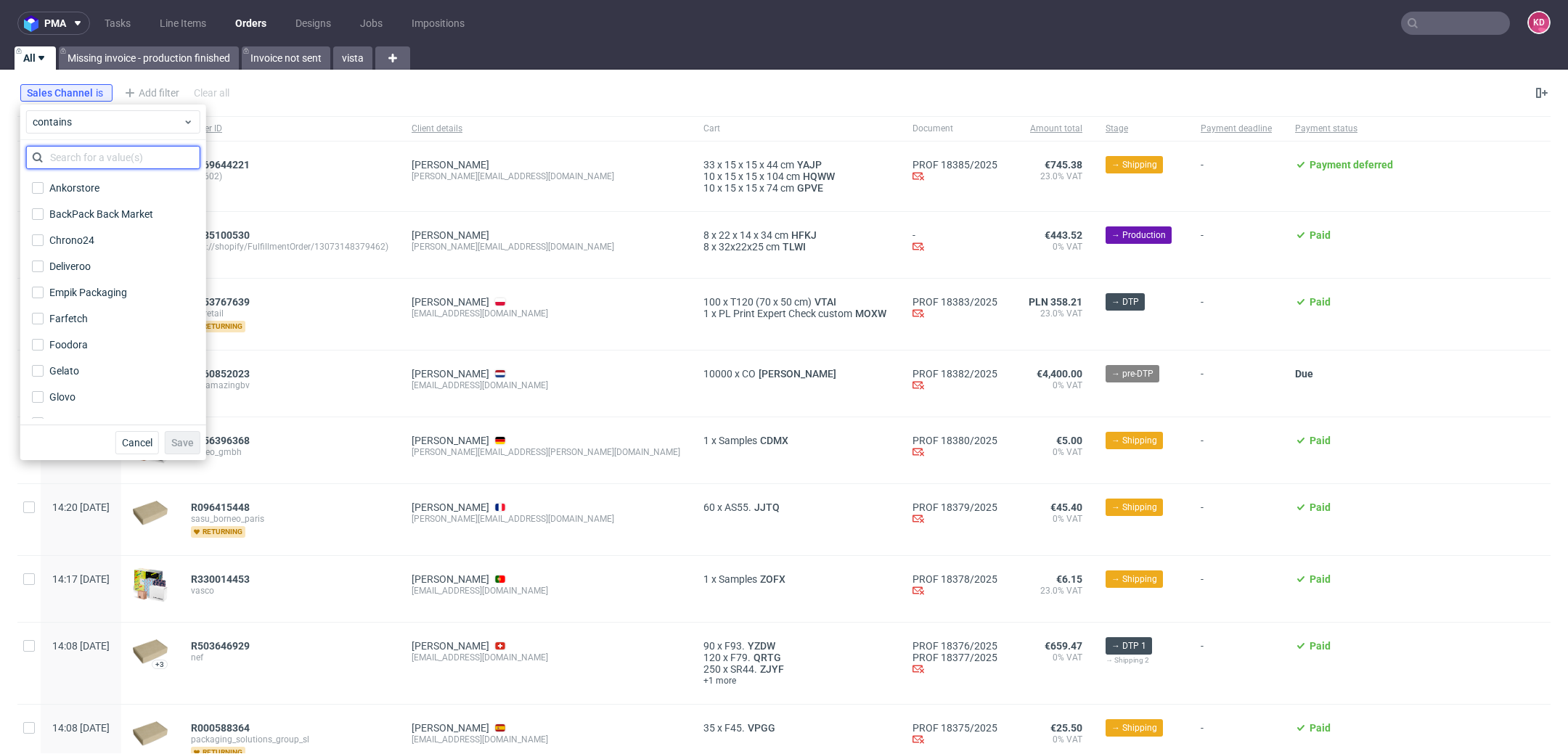
click at [104, 164] on input "text" at bounding box center [113, 158] width 174 height 23
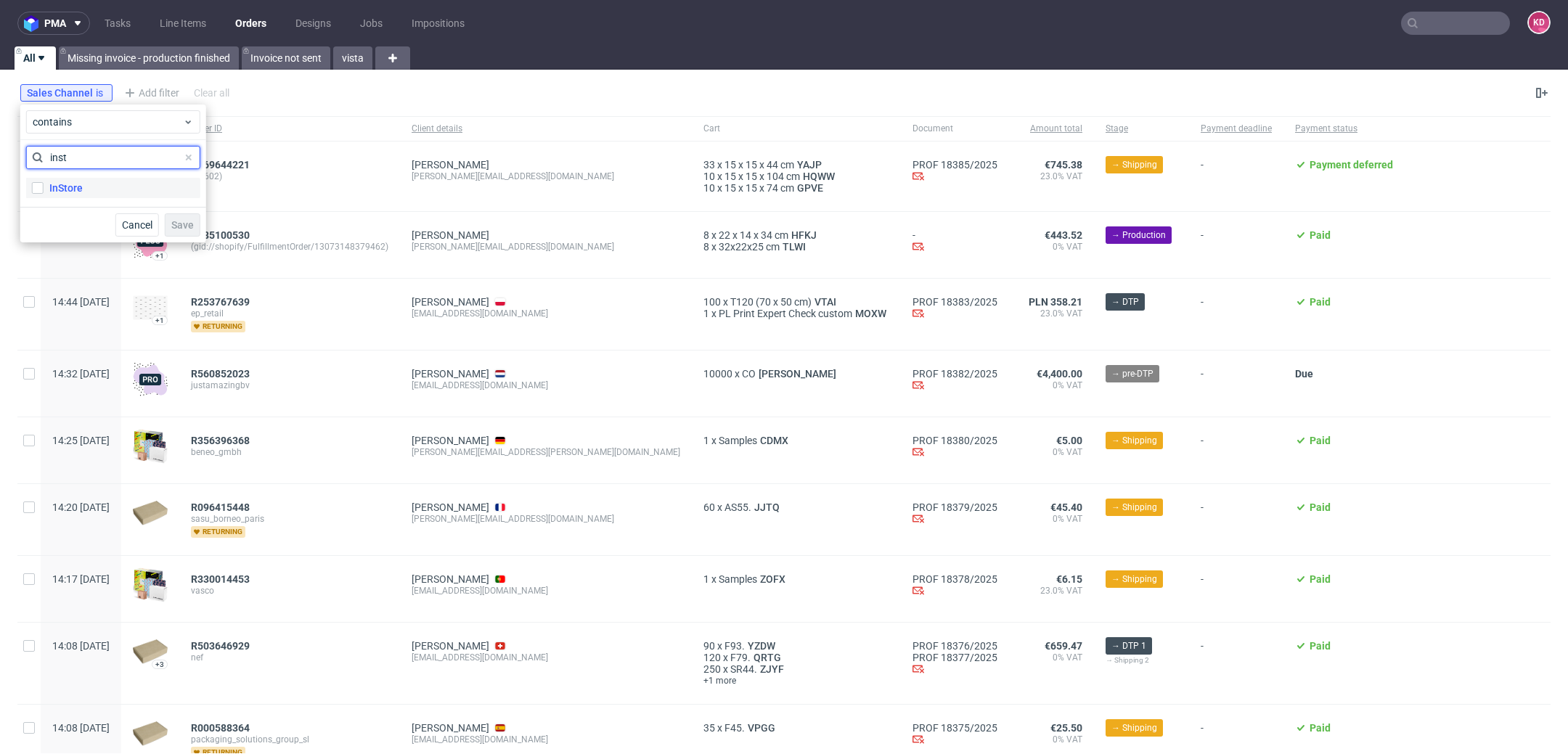
type input "inst"
click at [105, 186] on label "InStore" at bounding box center [113, 188] width 174 height 20
click at [44, 186] on input "InStore" at bounding box center [38, 188] width 12 height 12
checkbox input "true"
click at [187, 226] on span "Save" at bounding box center [182, 225] width 22 height 10
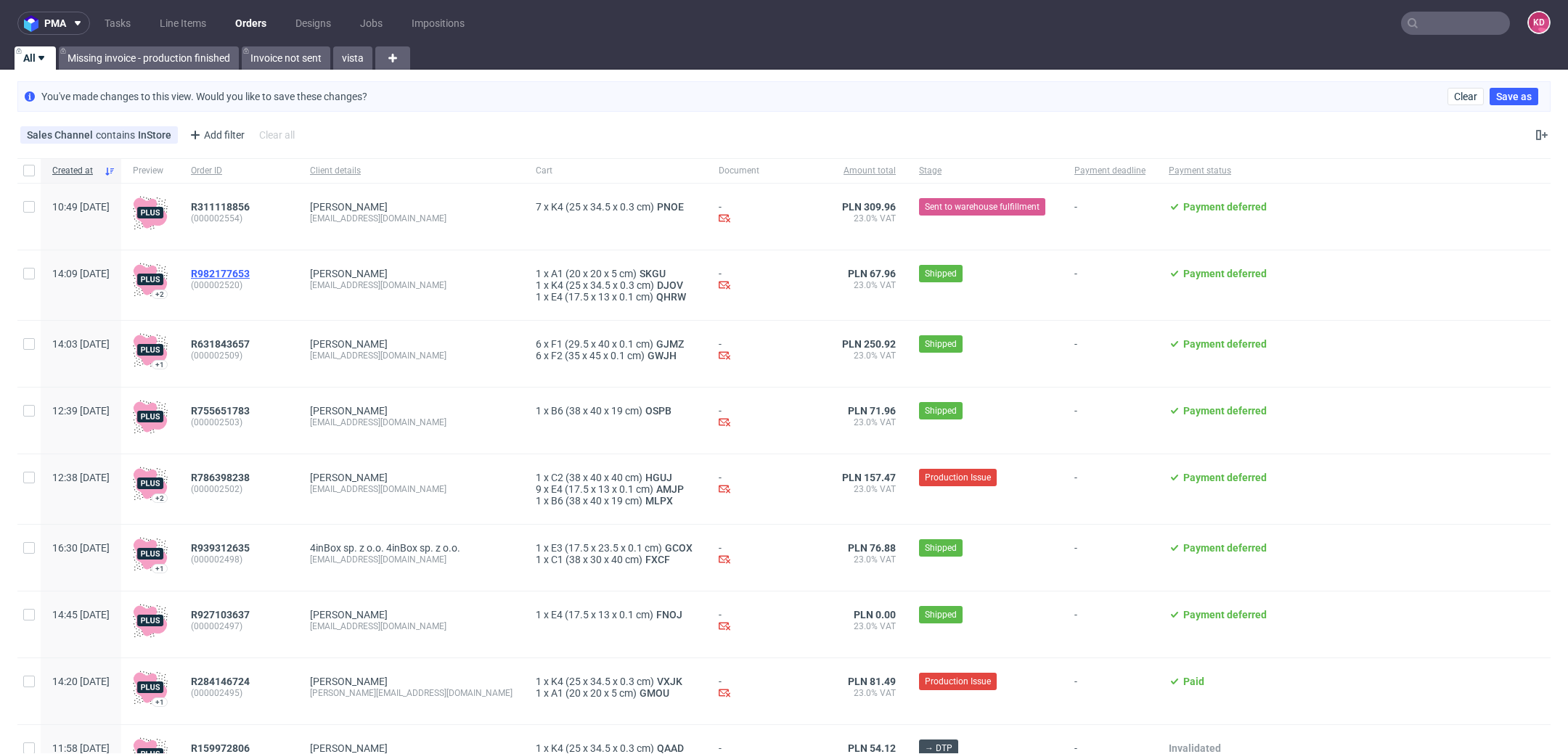
click at [249, 274] on span "R982177653" at bounding box center [220, 274] width 58 height 12
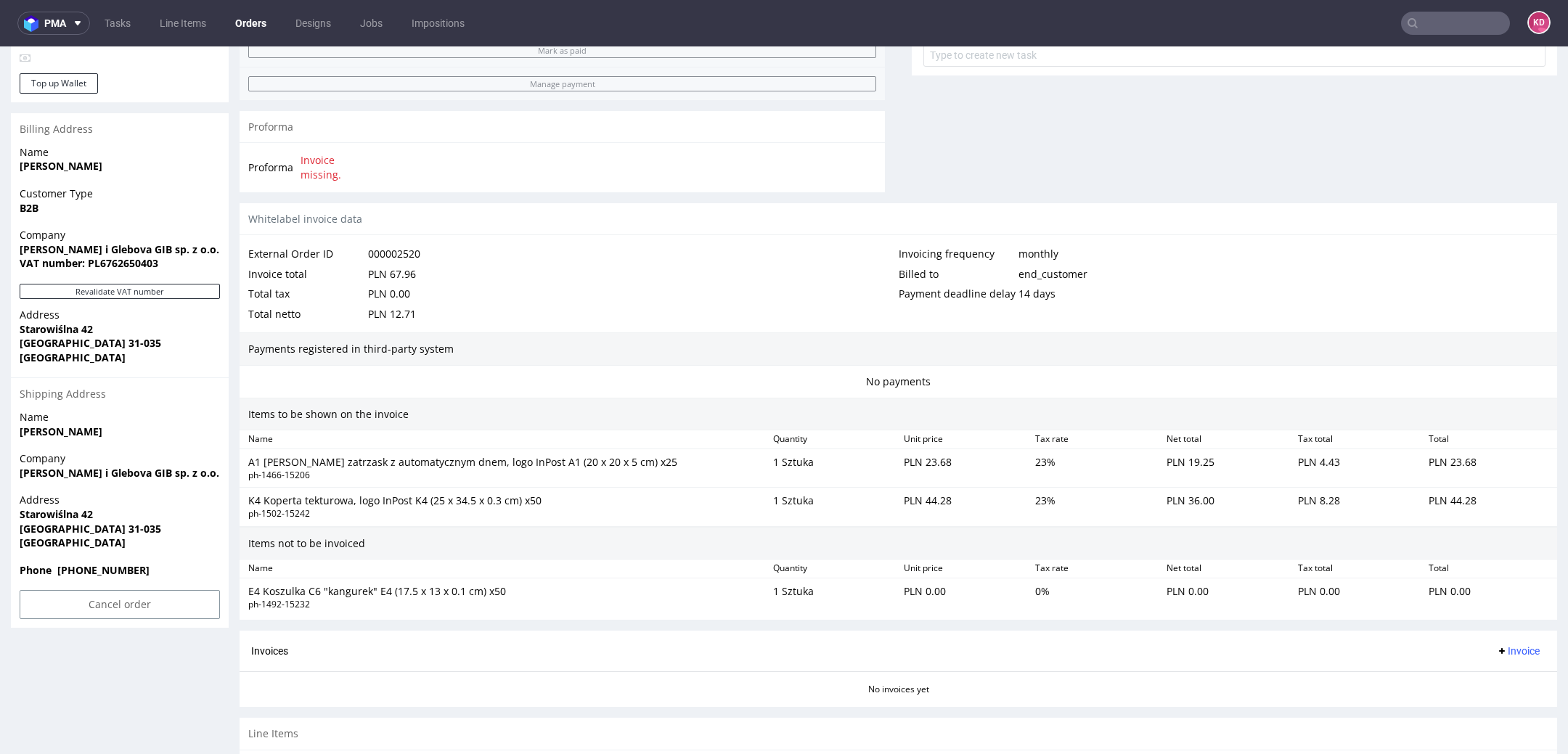
scroll to position [671, 0]
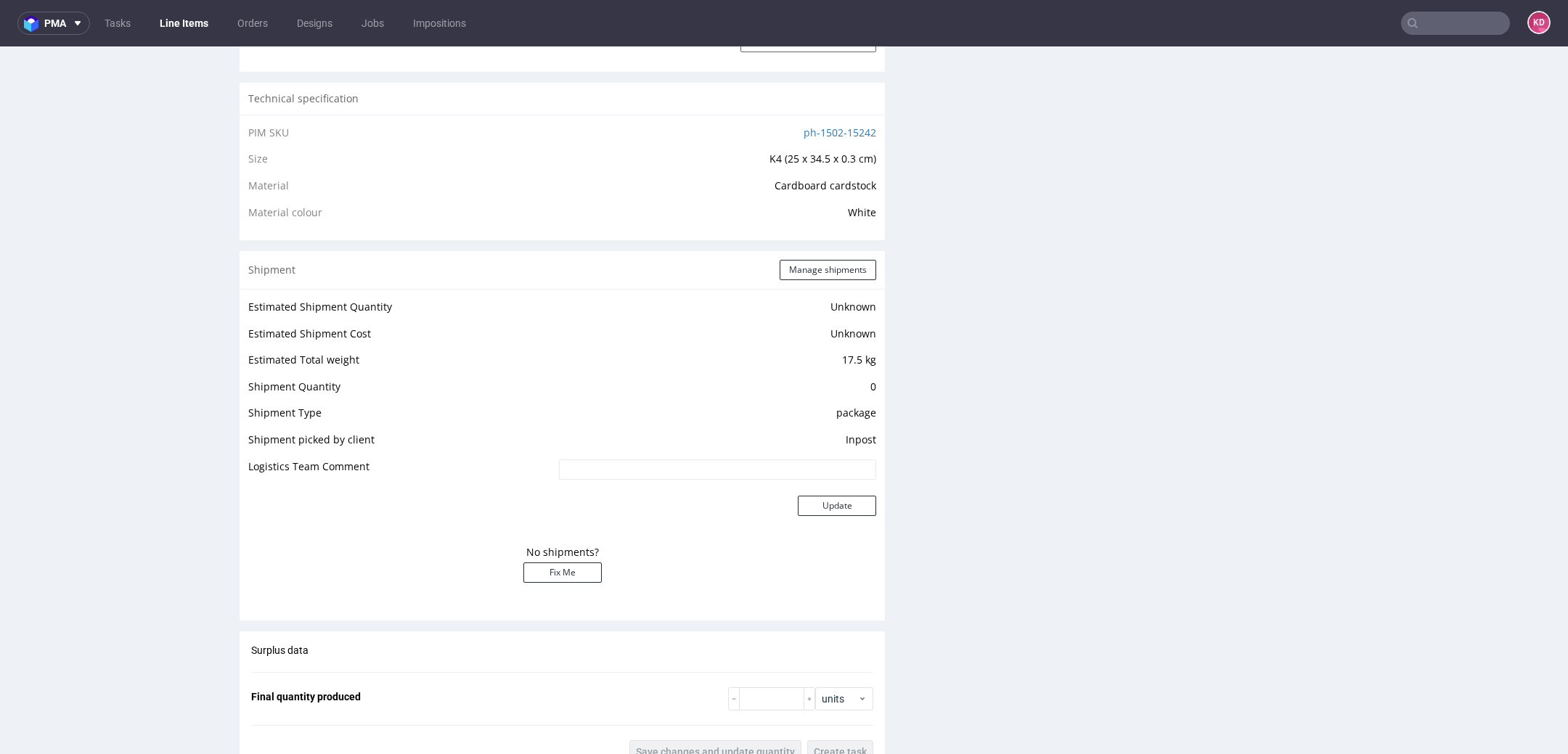
scroll to position [956, 0]
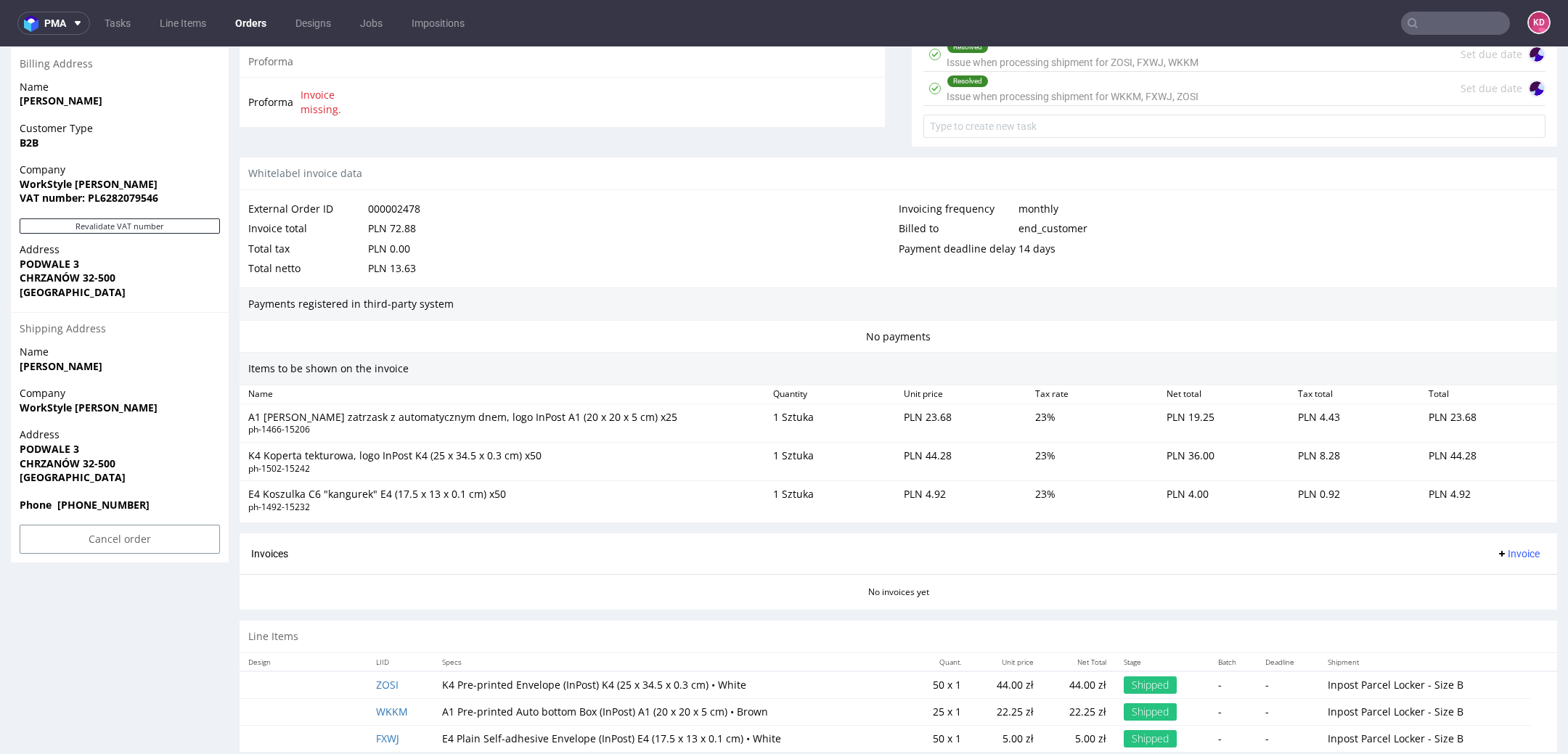
scroll to position [617, 0]
